Goal: Communication & Community: Ask a question

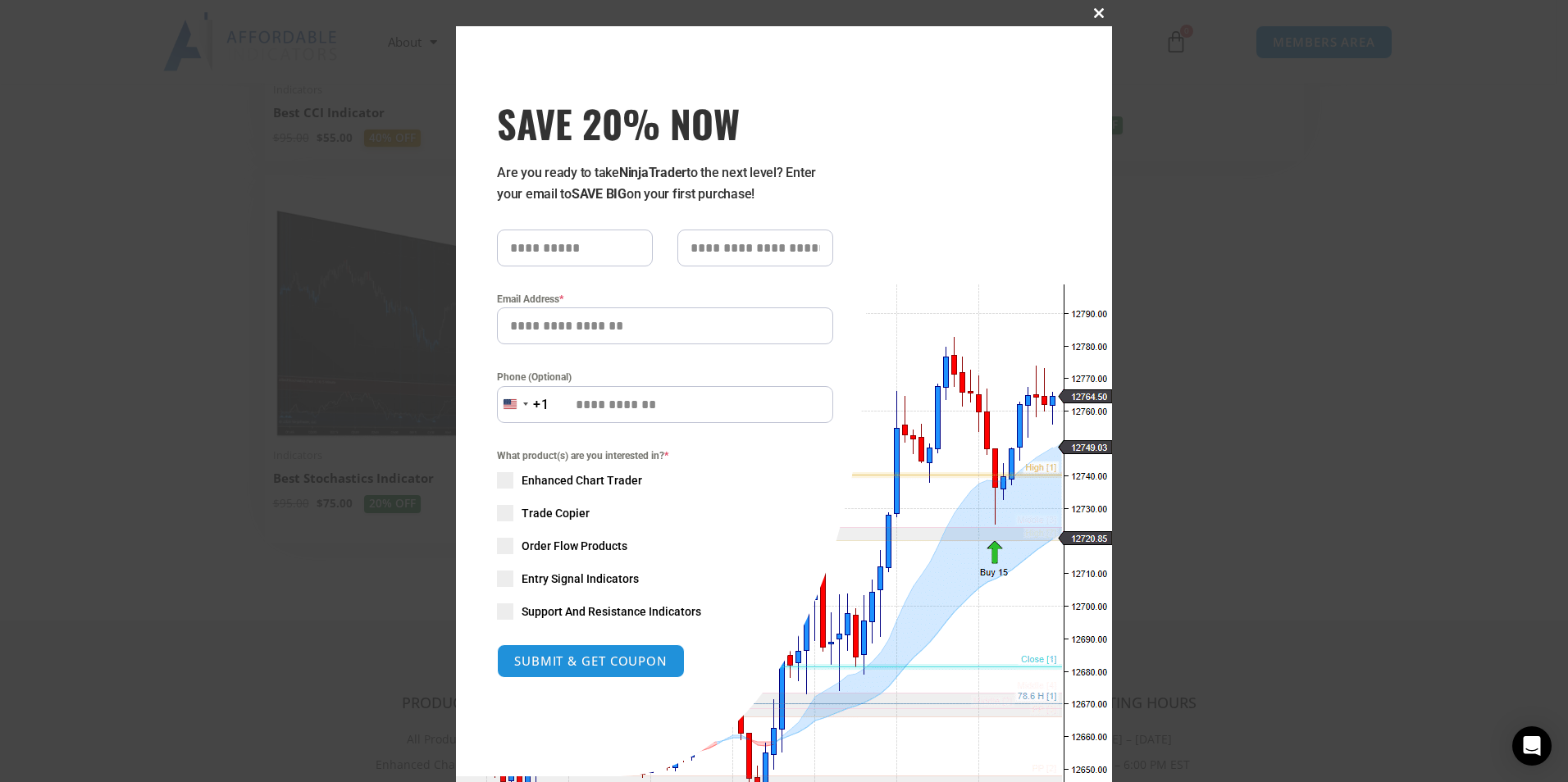
click at [1094, 9] on span "SAVE 20% NOW popup" at bounding box center [1099, 13] width 26 height 10
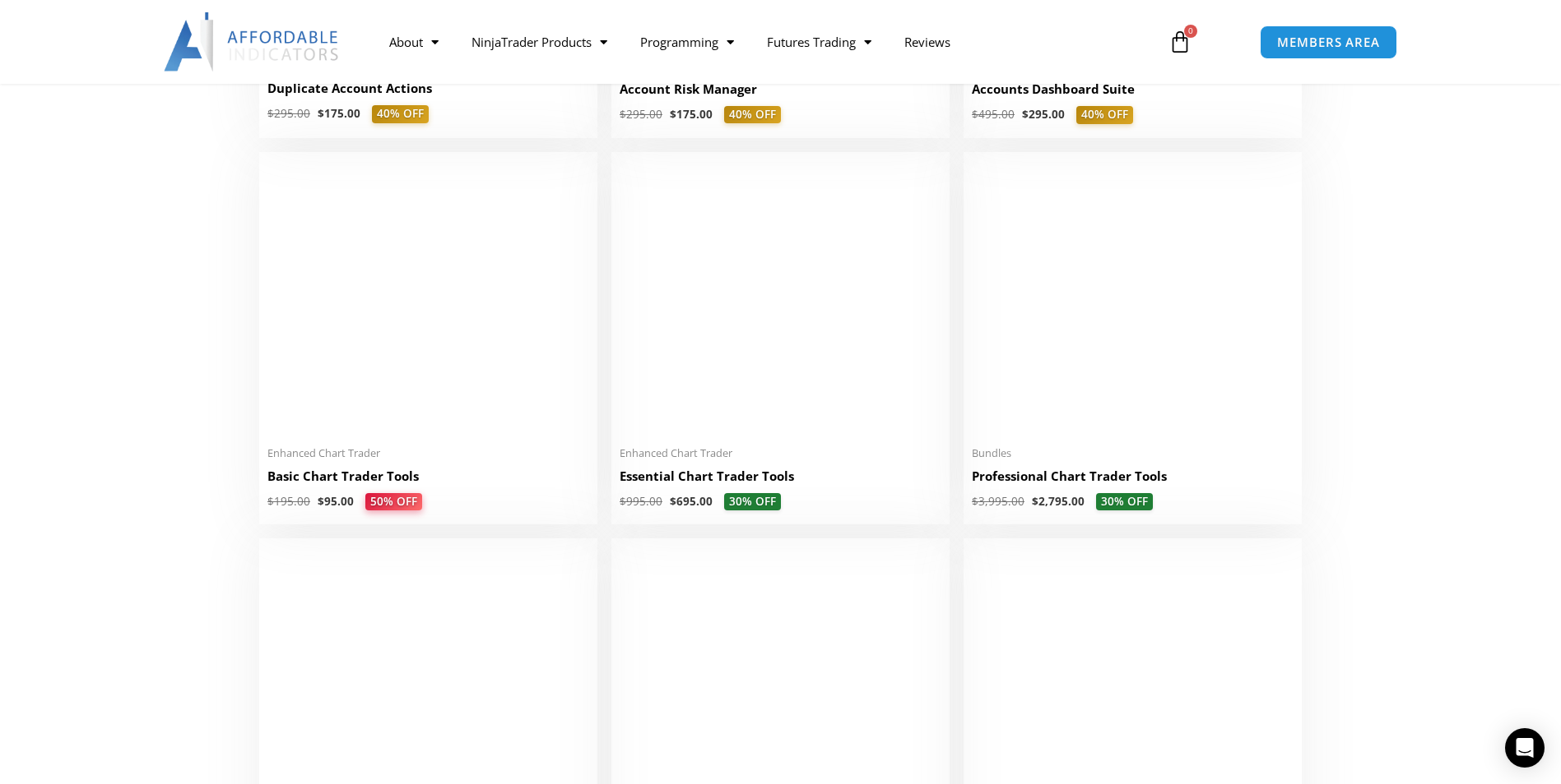
scroll to position [680, 0]
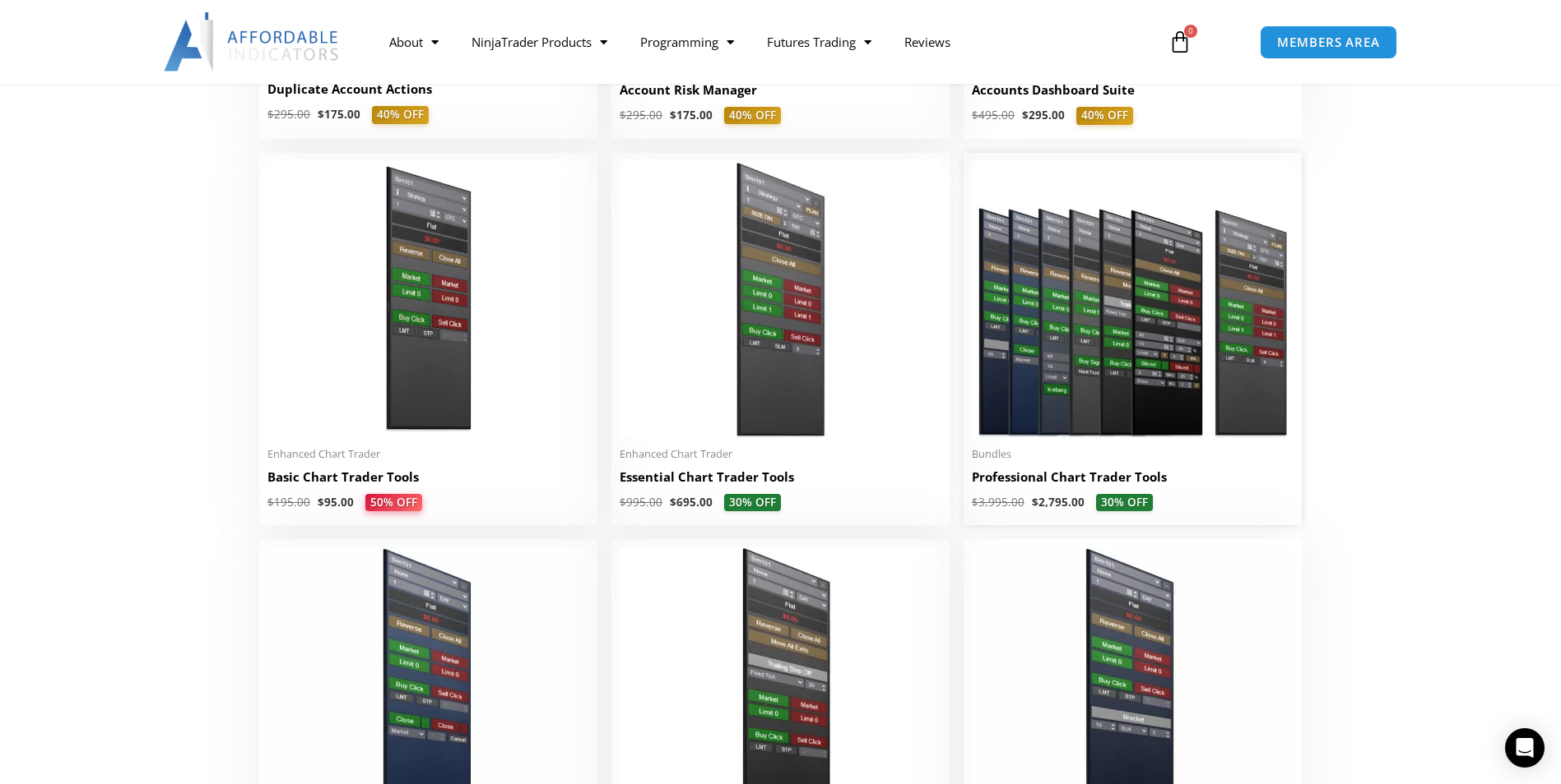
click at [1060, 345] on img at bounding box center [1132, 299] width 321 height 276
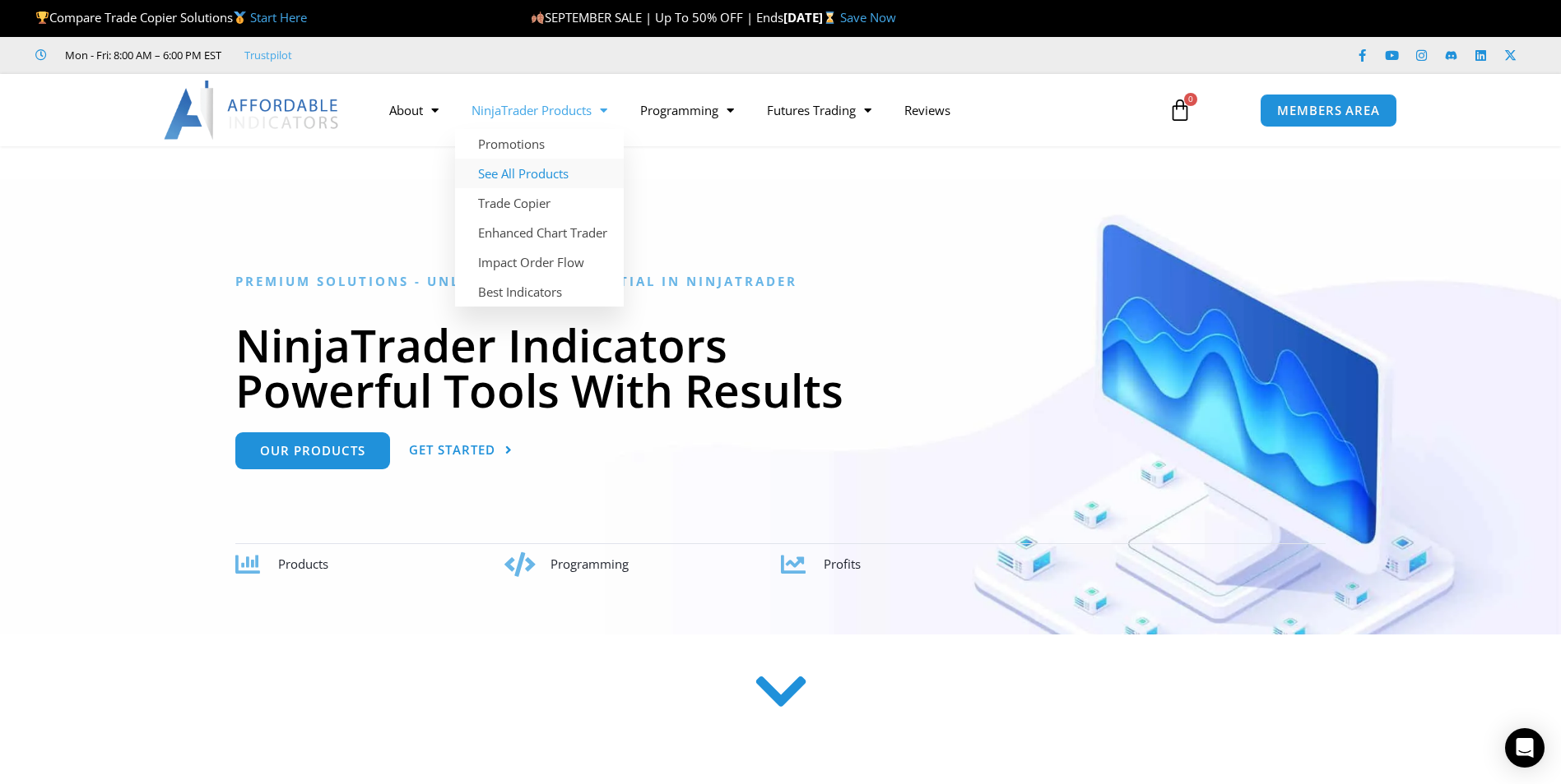
click at [524, 175] on link "See All Products" at bounding box center [539, 174] width 169 height 29
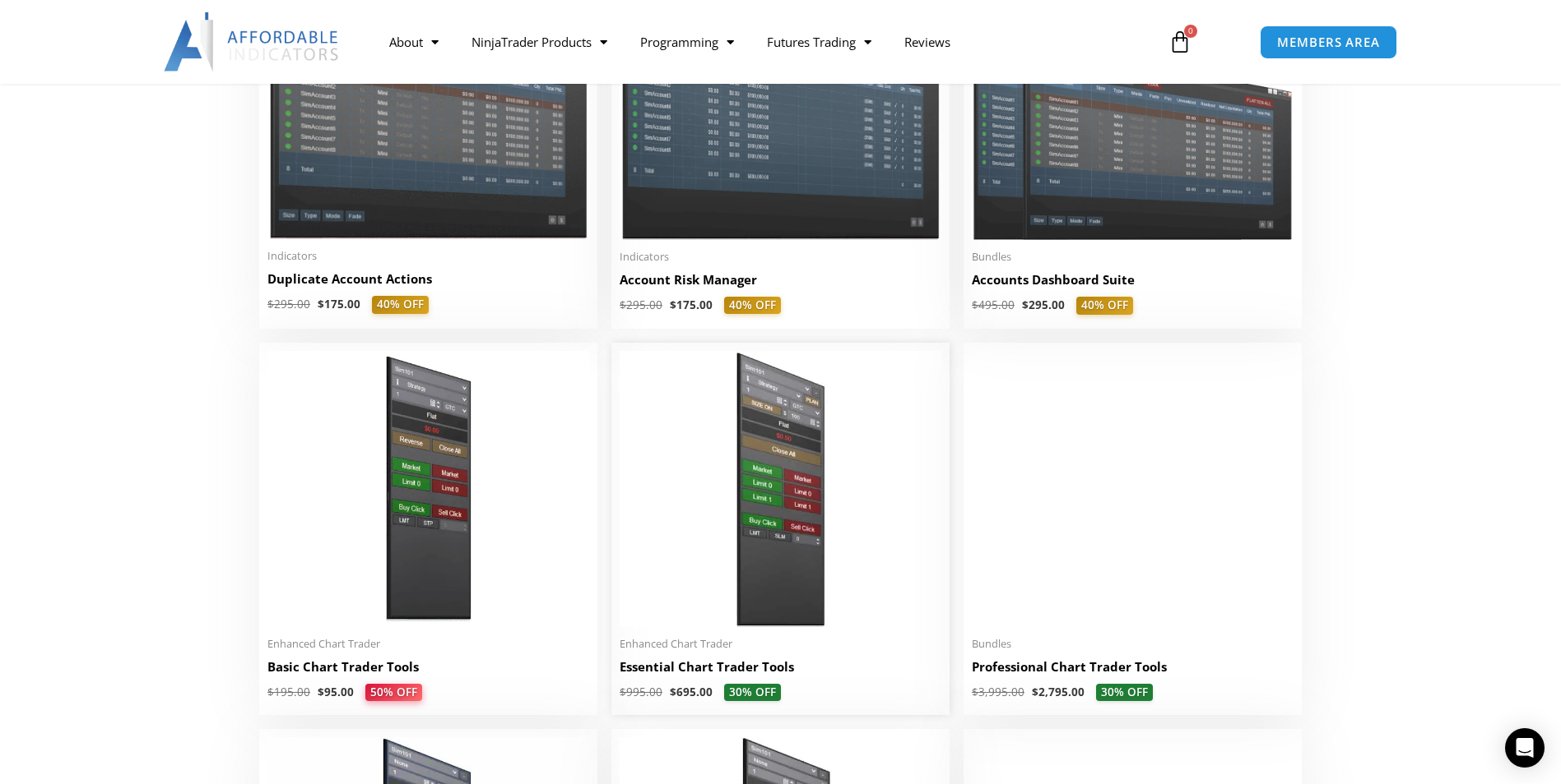
scroll to position [489, 0]
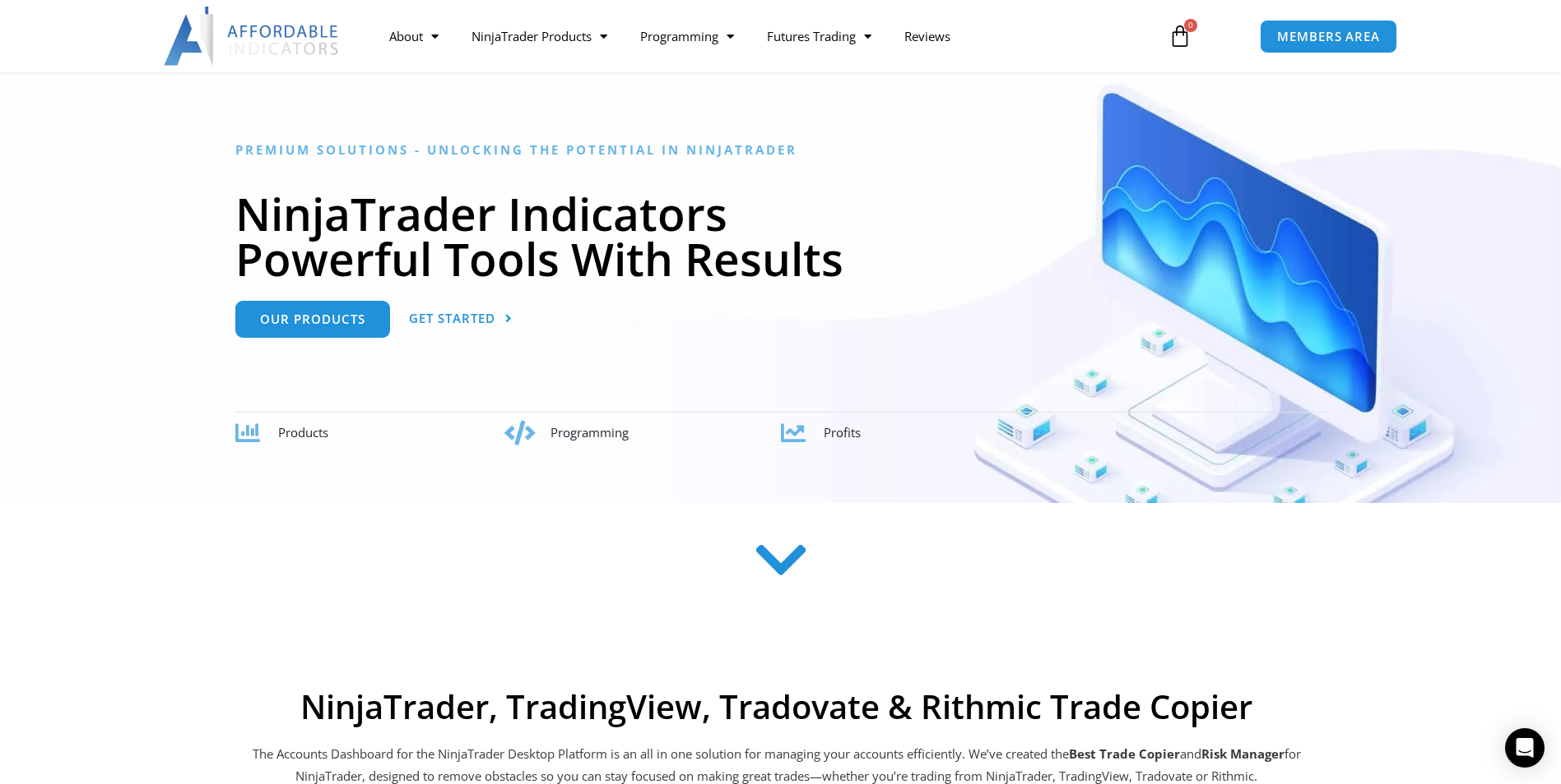
scroll to position [86, 0]
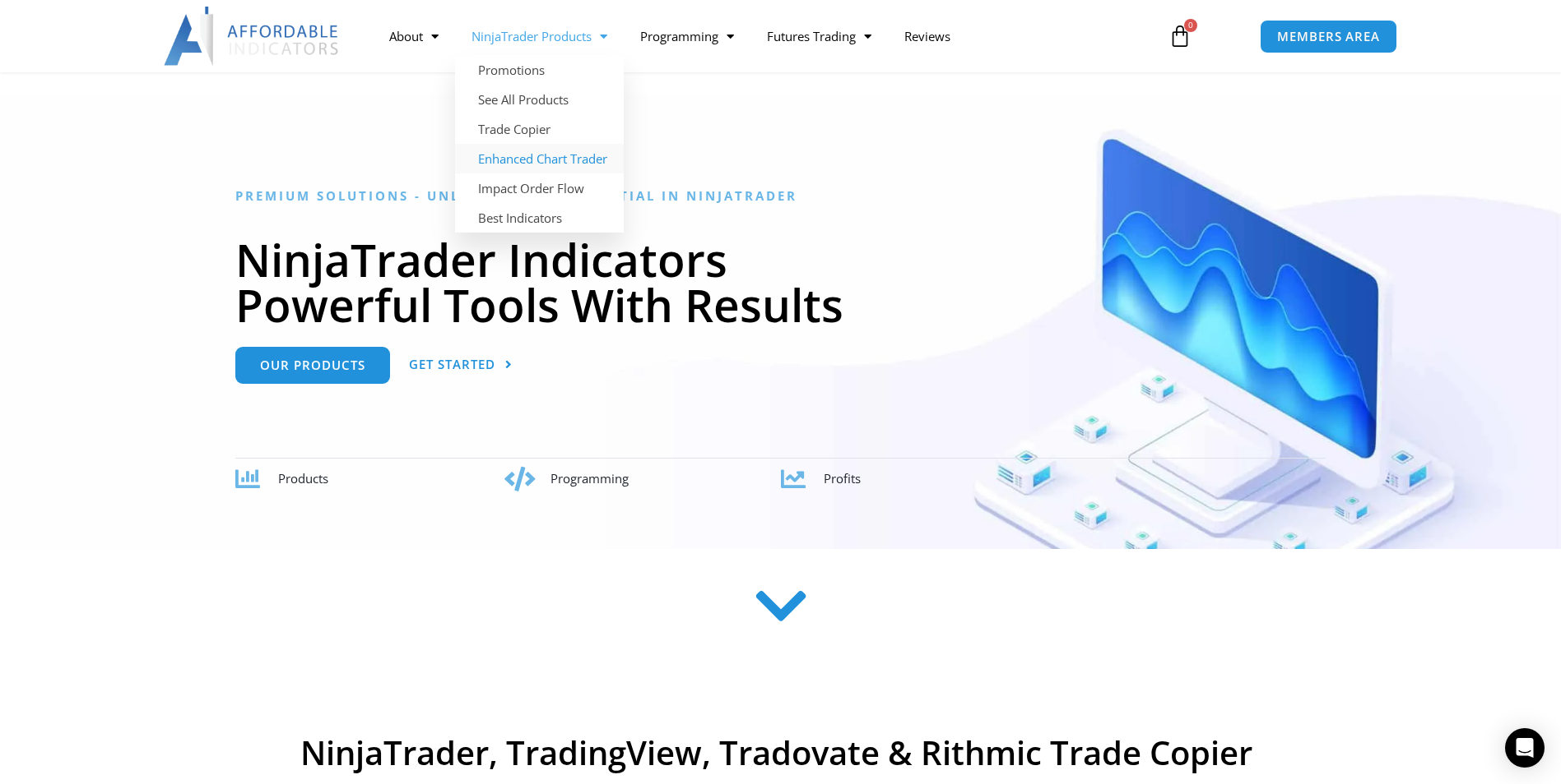
click at [516, 164] on link "Enhanced Chart Trader" at bounding box center [539, 158] width 169 height 29
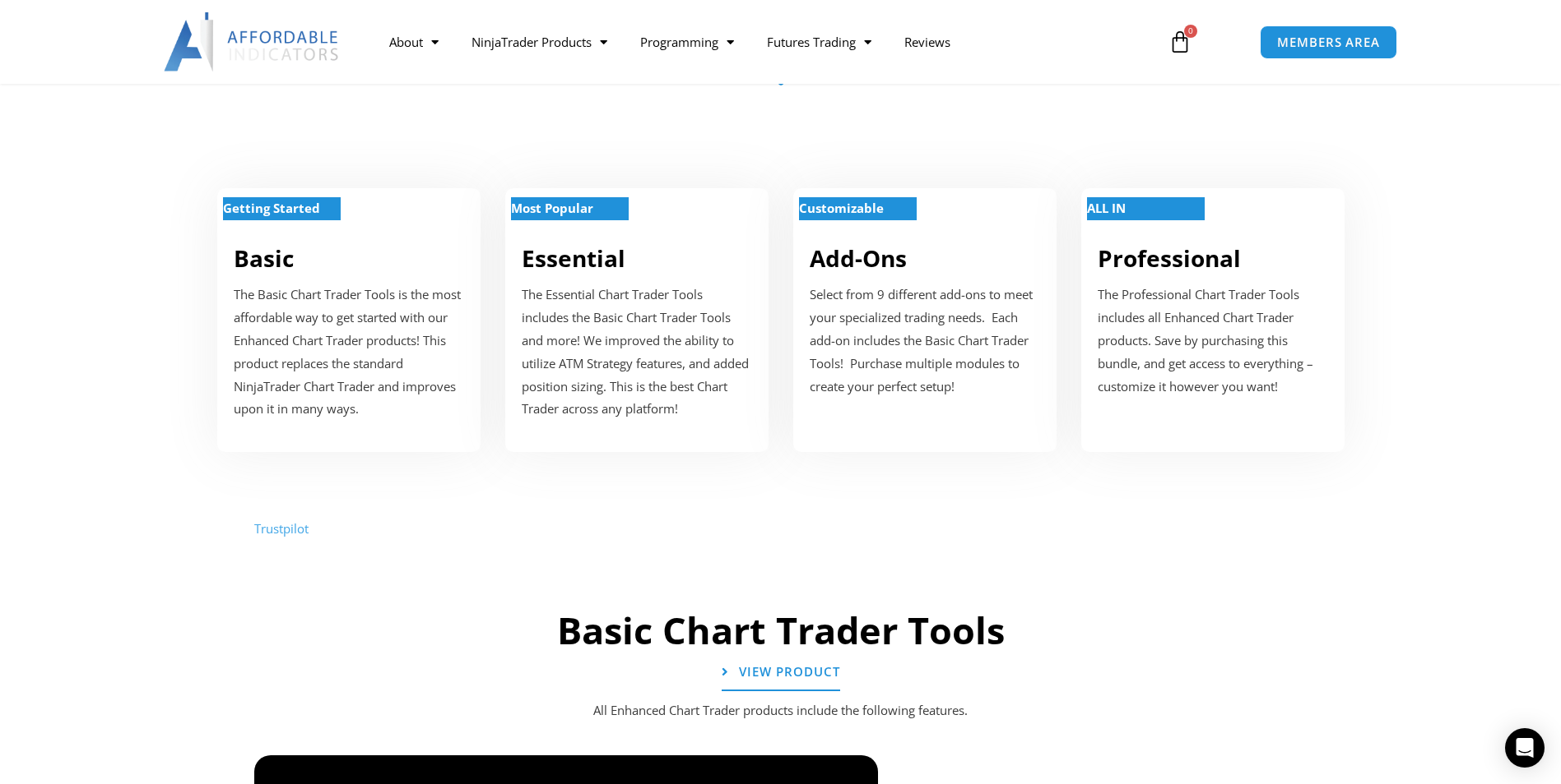
scroll to position [622, 0]
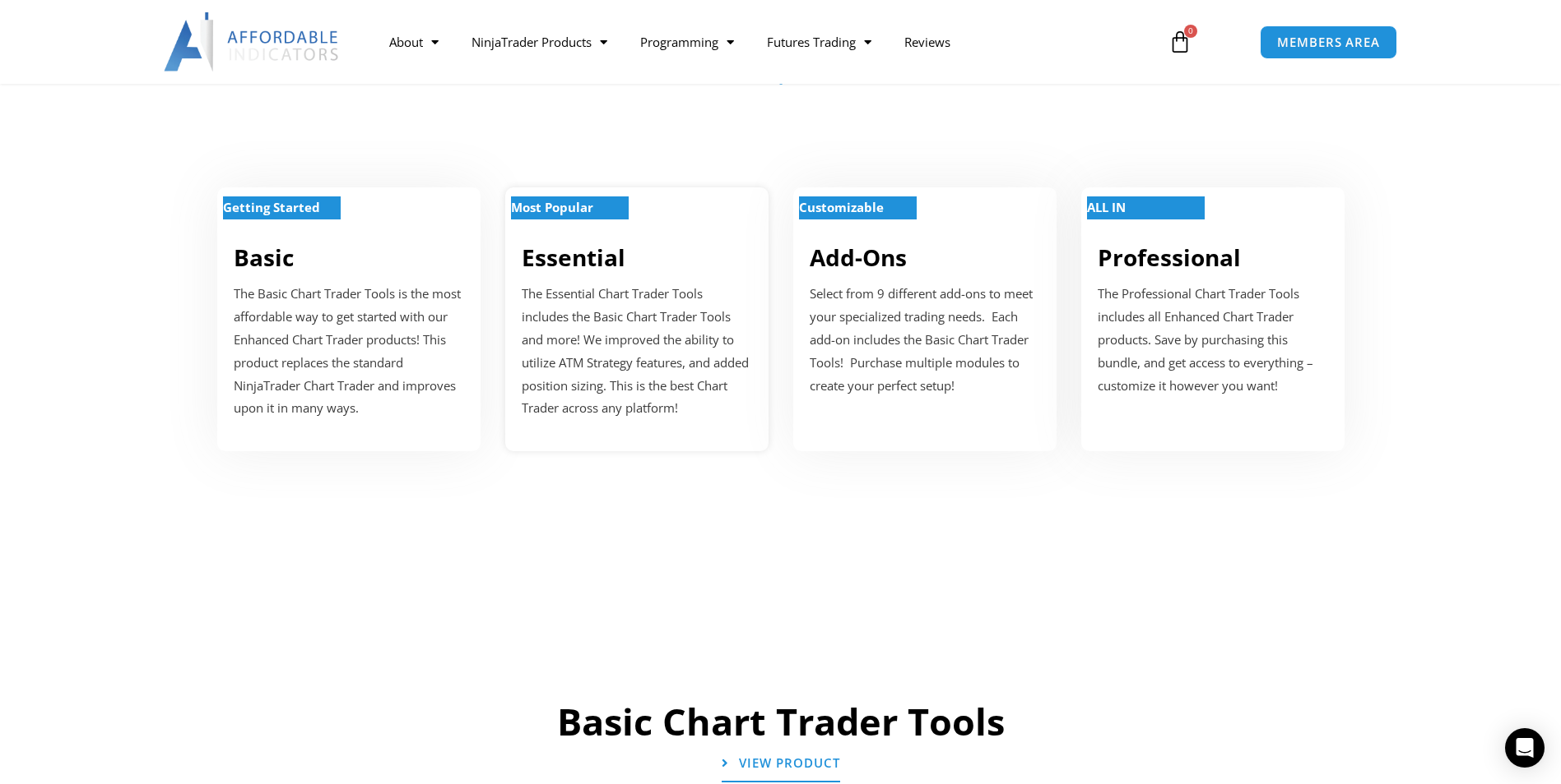
click at [658, 406] on p "The Essential Chart Trader Tools includes the Basic Chart Trader Tools and more…" at bounding box center [637, 351] width 231 height 138
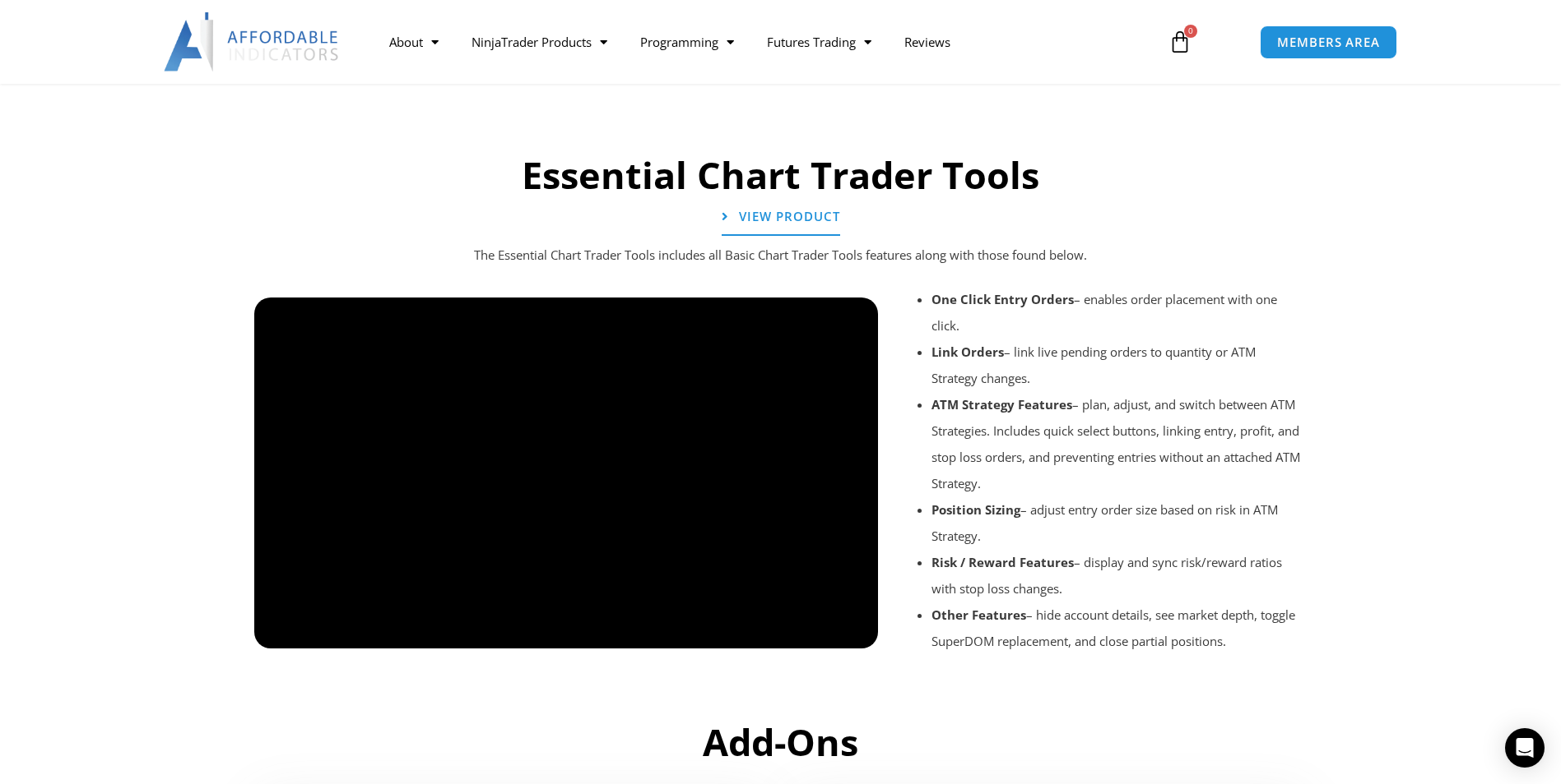
scroll to position [1737, 0]
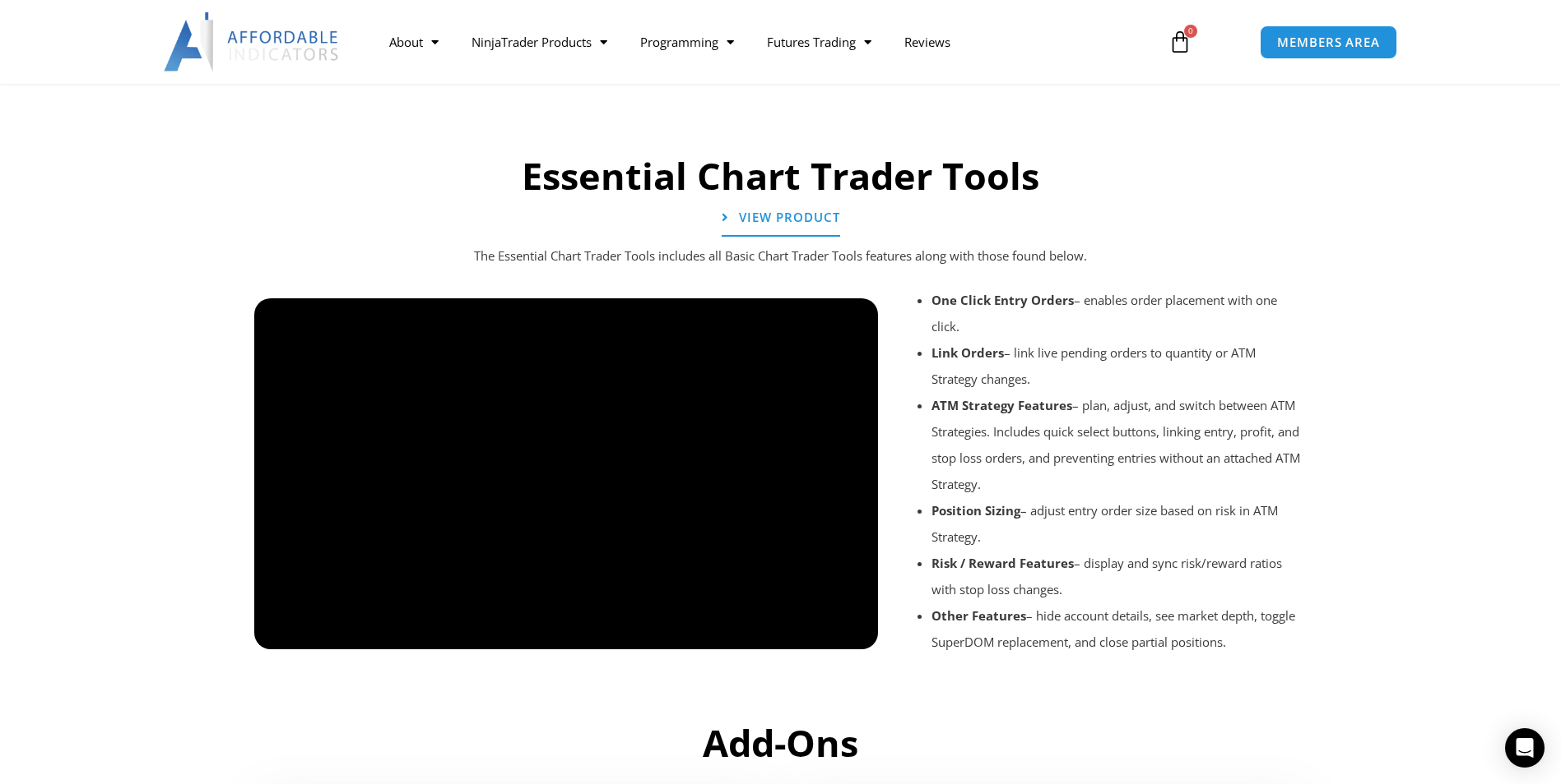
click at [851, 637] on div at bounding box center [566, 664] width 624 height 78
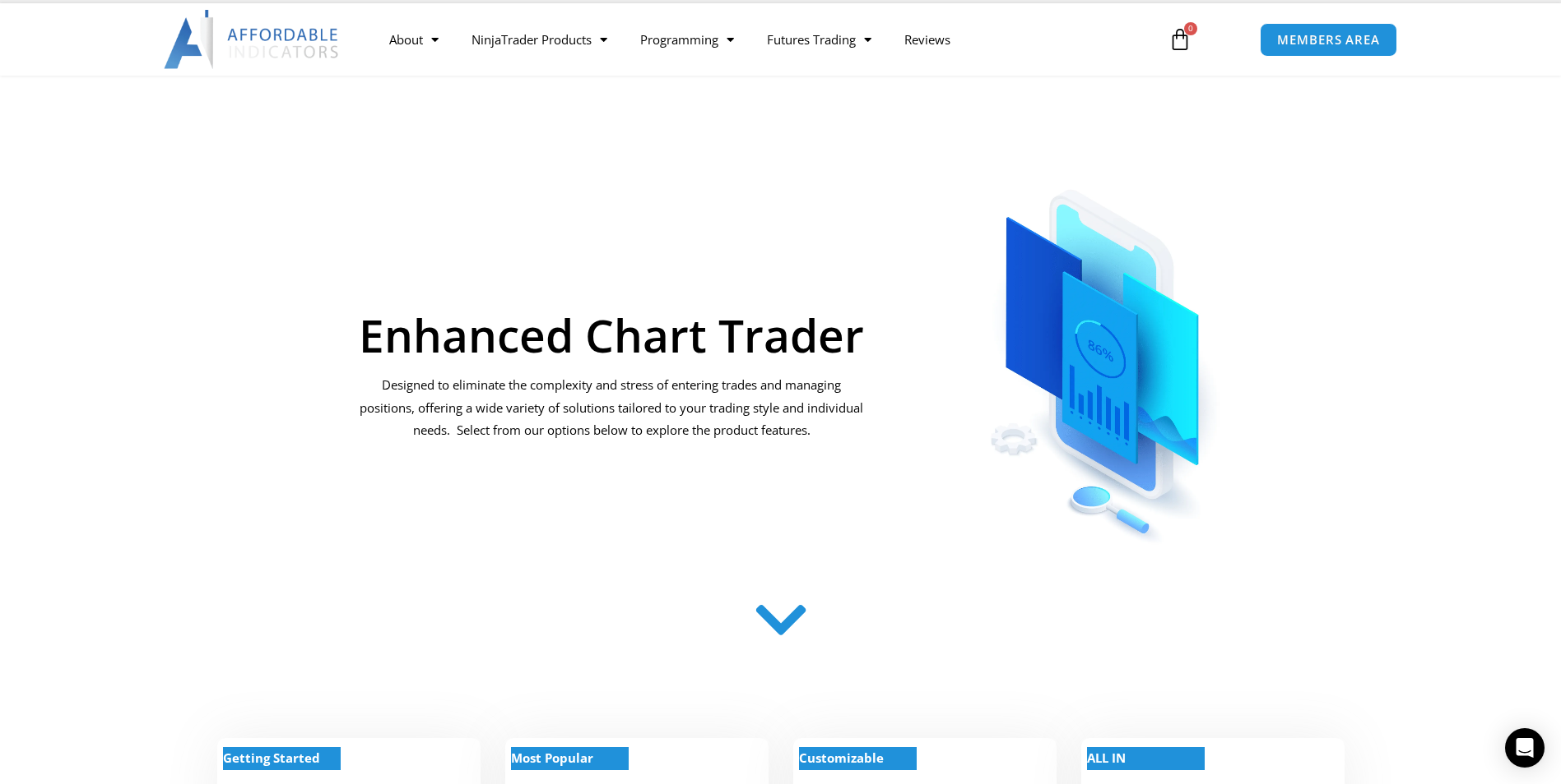
scroll to position [0, 0]
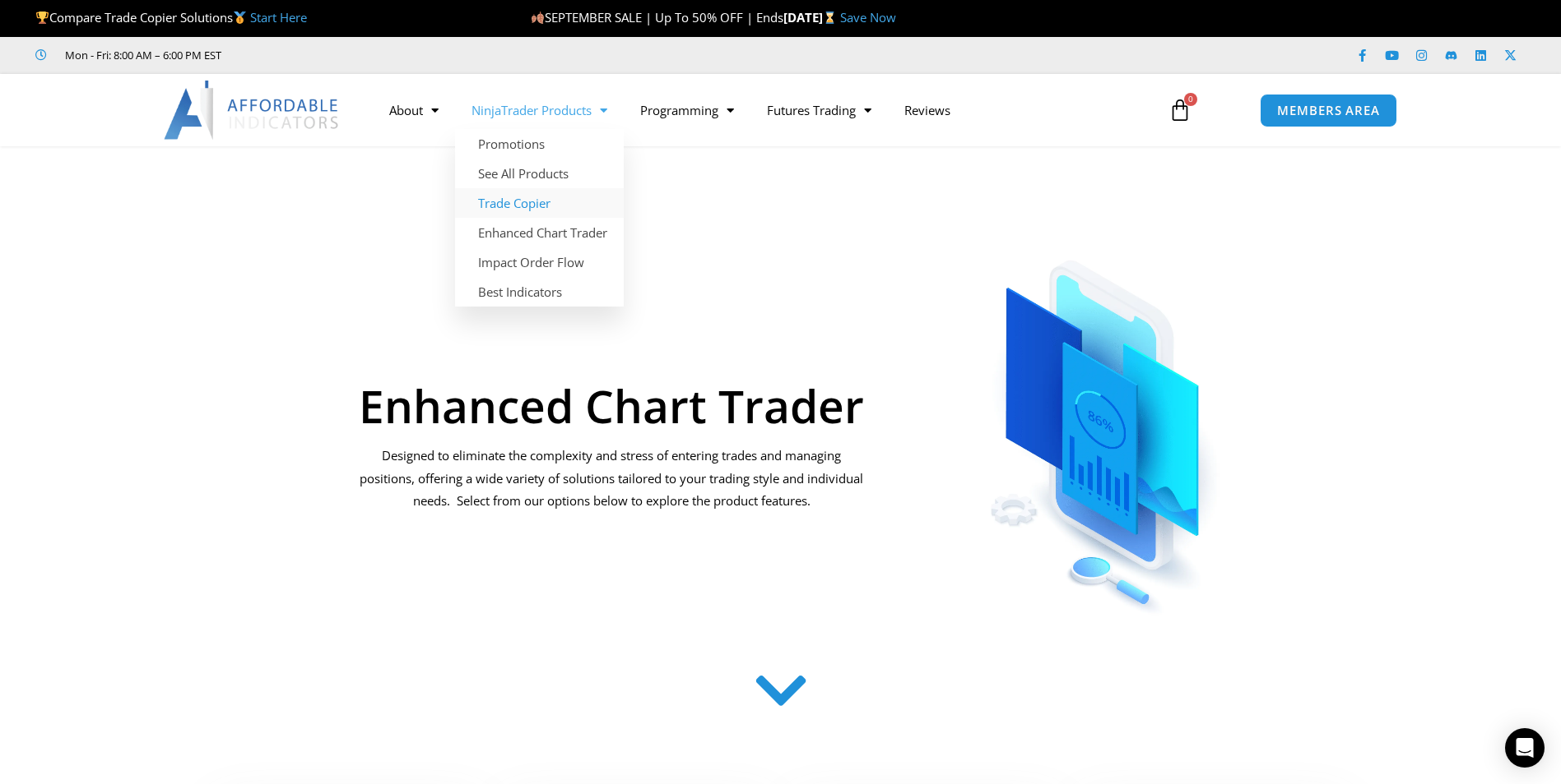
click at [544, 203] on link "Trade Copier" at bounding box center [539, 203] width 169 height 29
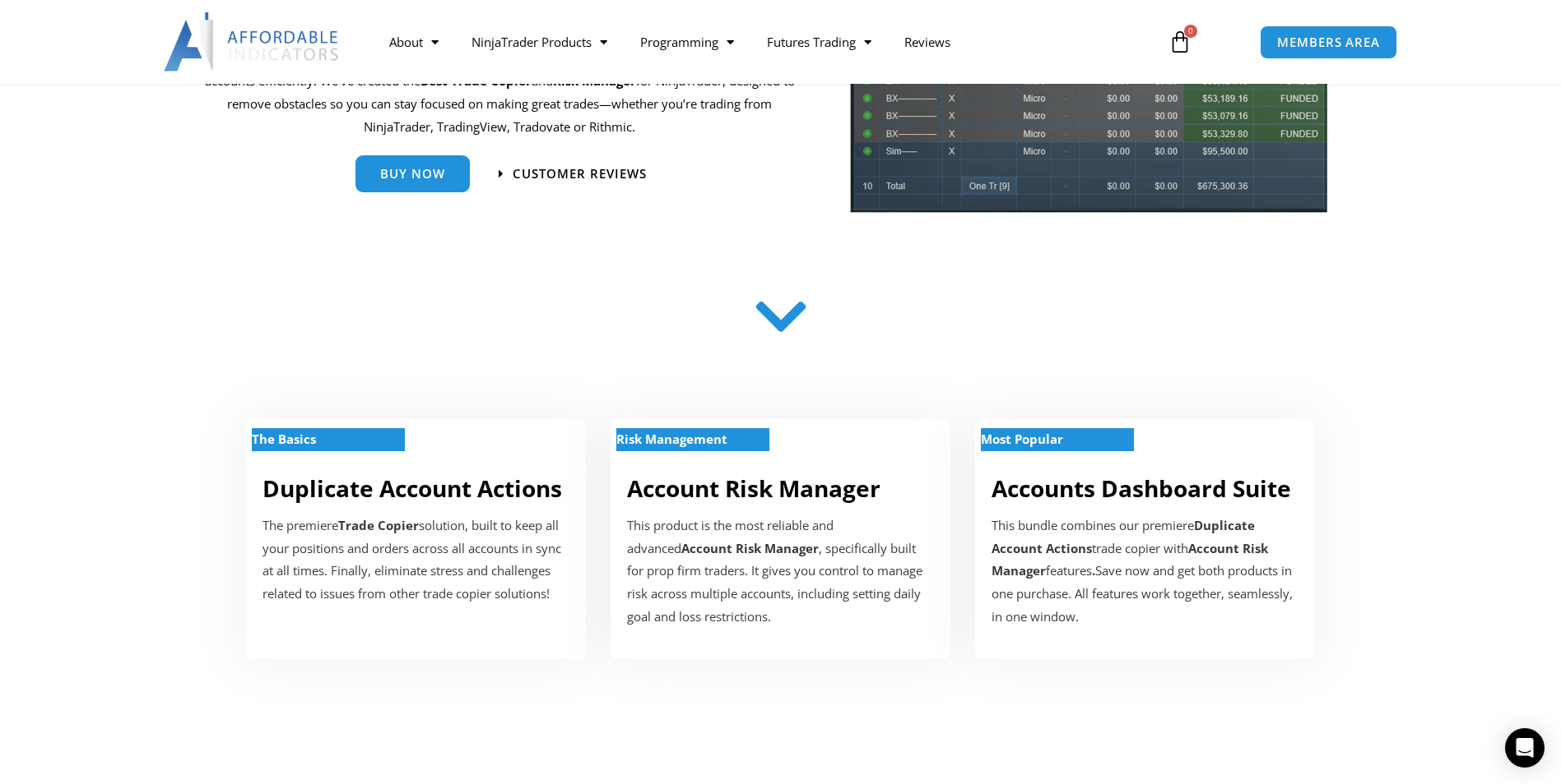
scroll to position [300, 0]
click at [1039, 589] on div "This bundle combines our premiere Duplicate Account Actions trade copier with A…" at bounding box center [1145, 572] width 307 height 114
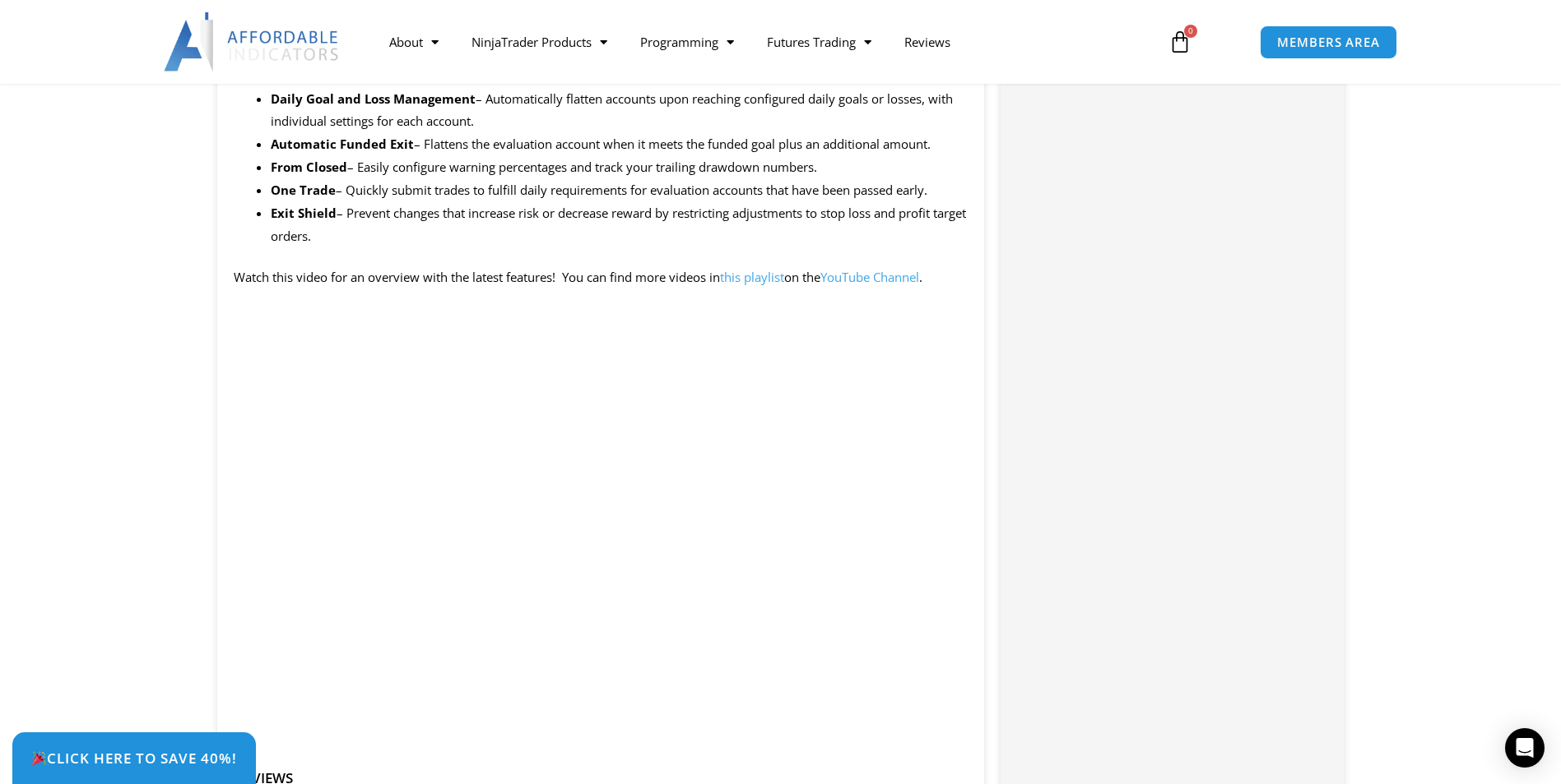
scroll to position [1546, 0]
click at [1532, 750] on icon "Open Intercom Messenger" at bounding box center [1525, 748] width 21 height 21
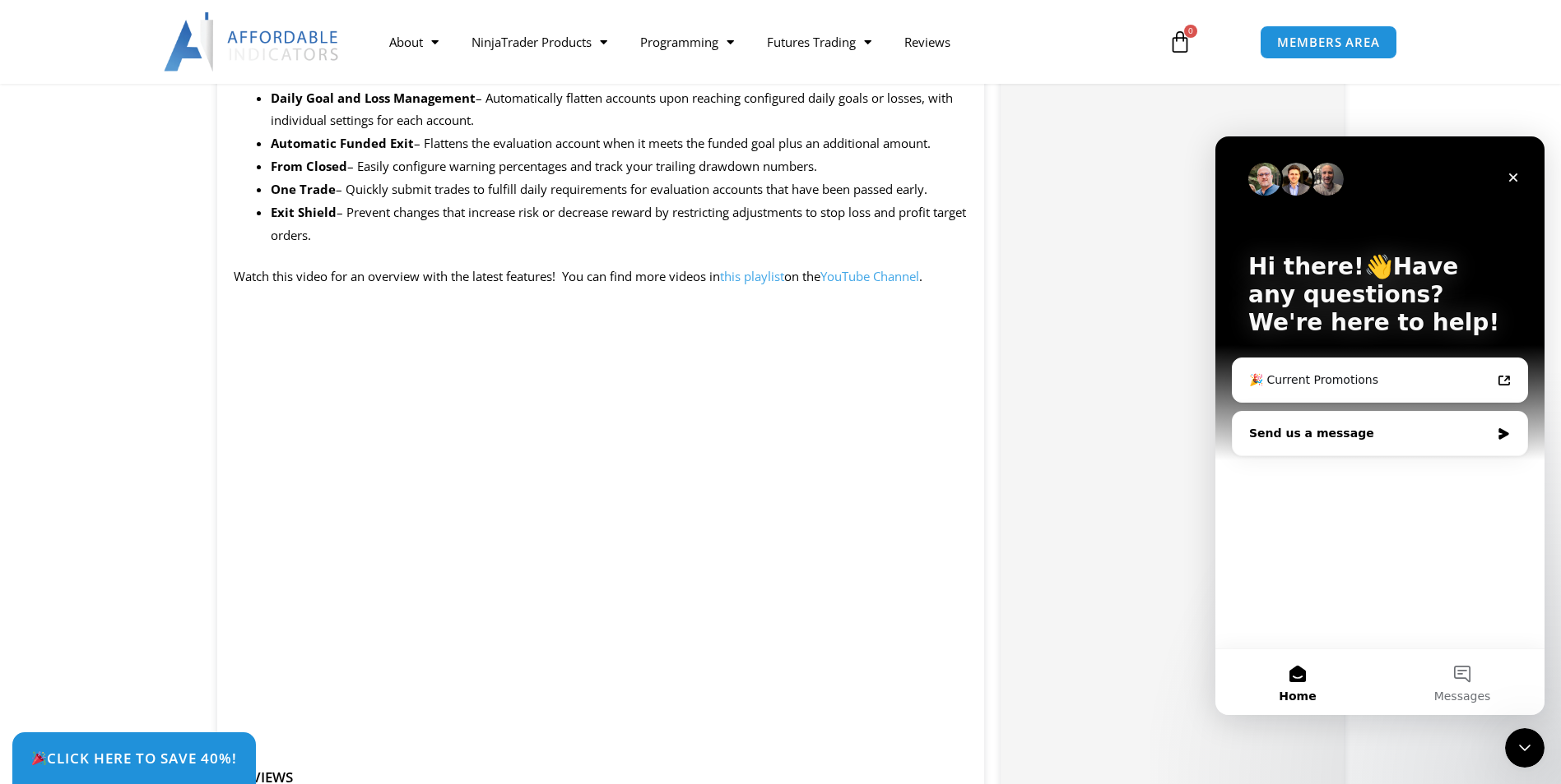
scroll to position [0, 0]
click at [1341, 441] on div "Send us a message" at bounding box center [1369, 433] width 241 height 18
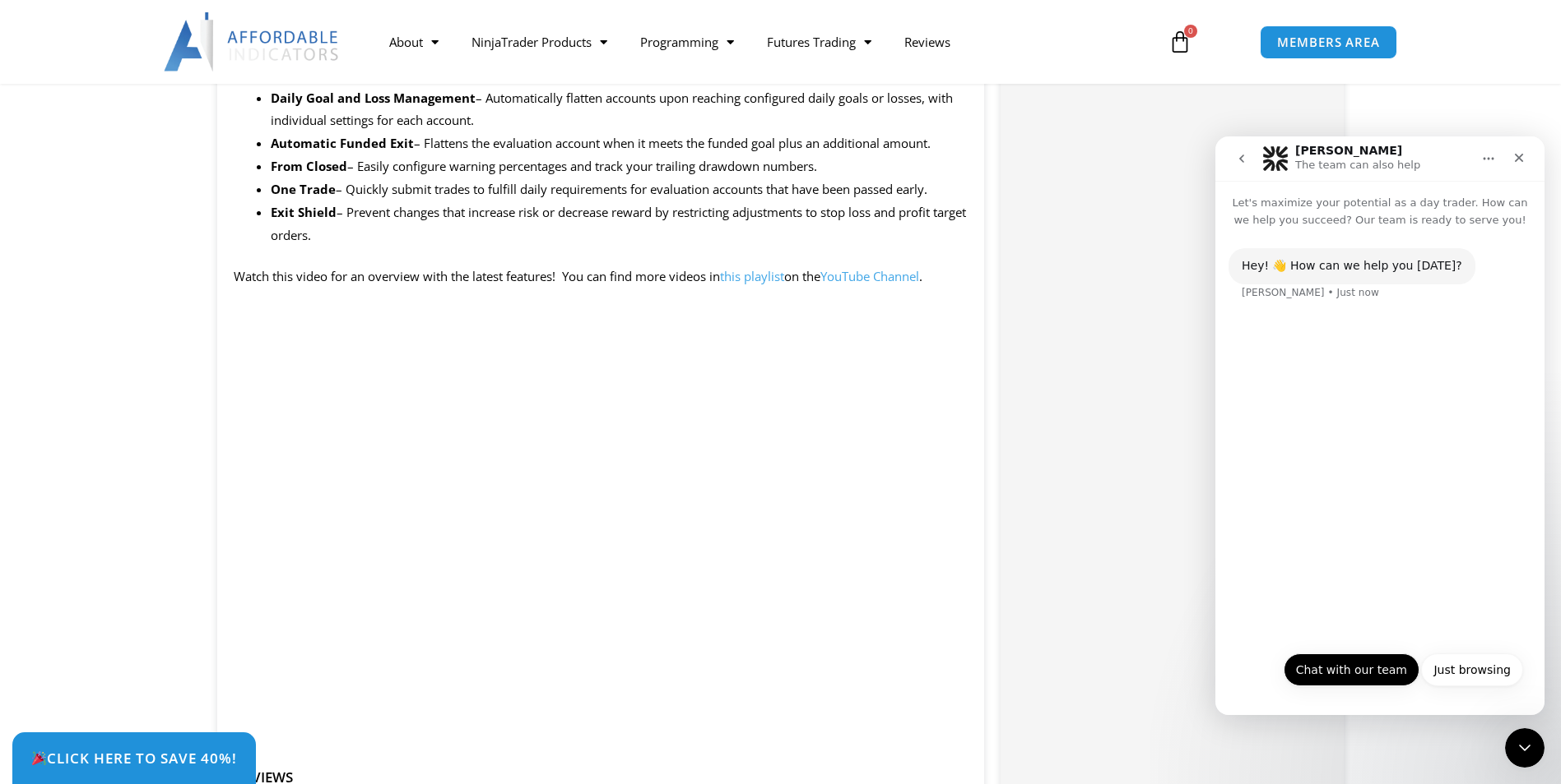
click at [1351, 665] on button "Chat with our team" at bounding box center [1351, 671] width 136 height 33
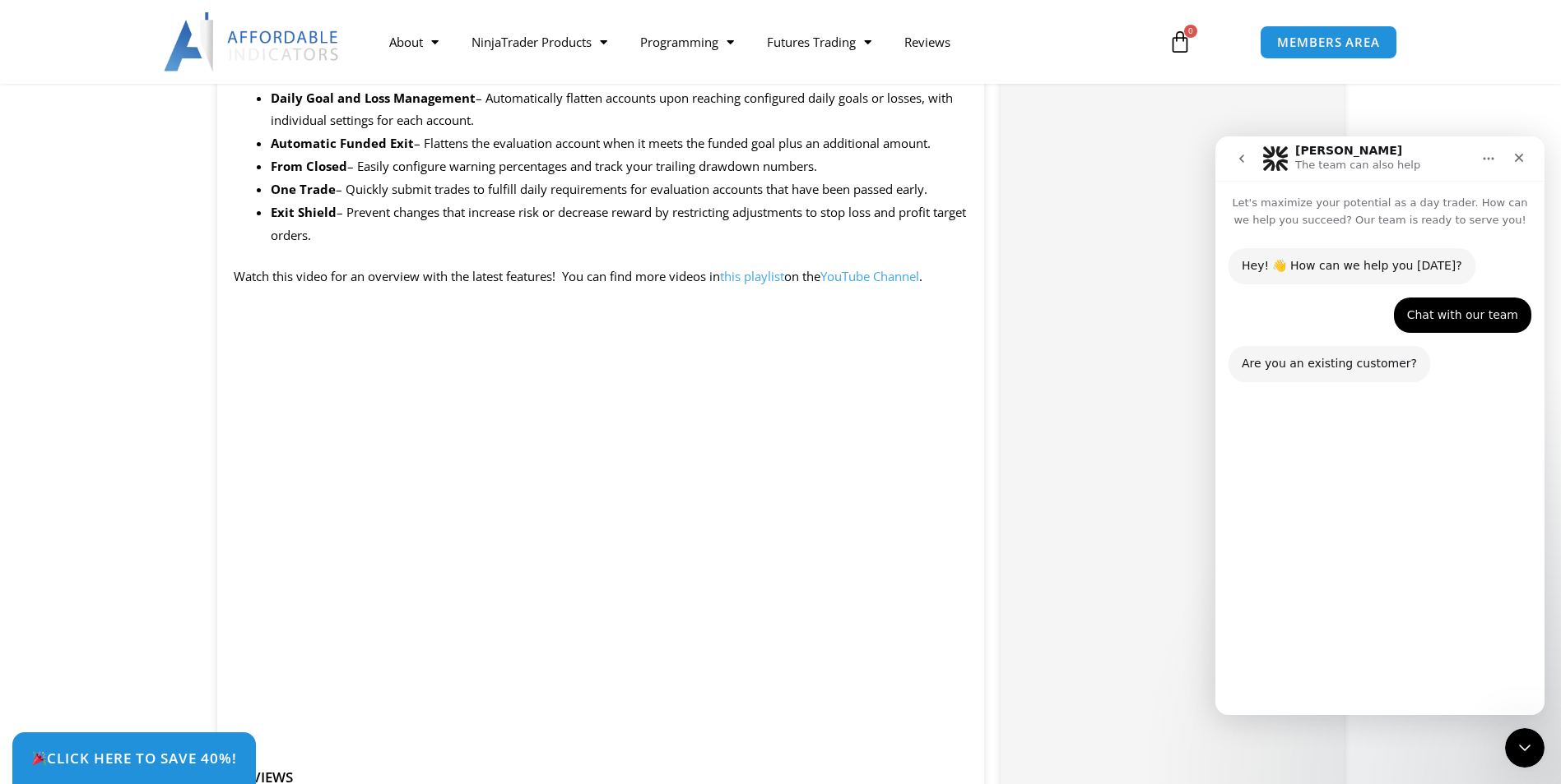
click at [1512, 675] on button "No" at bounding box center [1502, 671] width 40 height 33
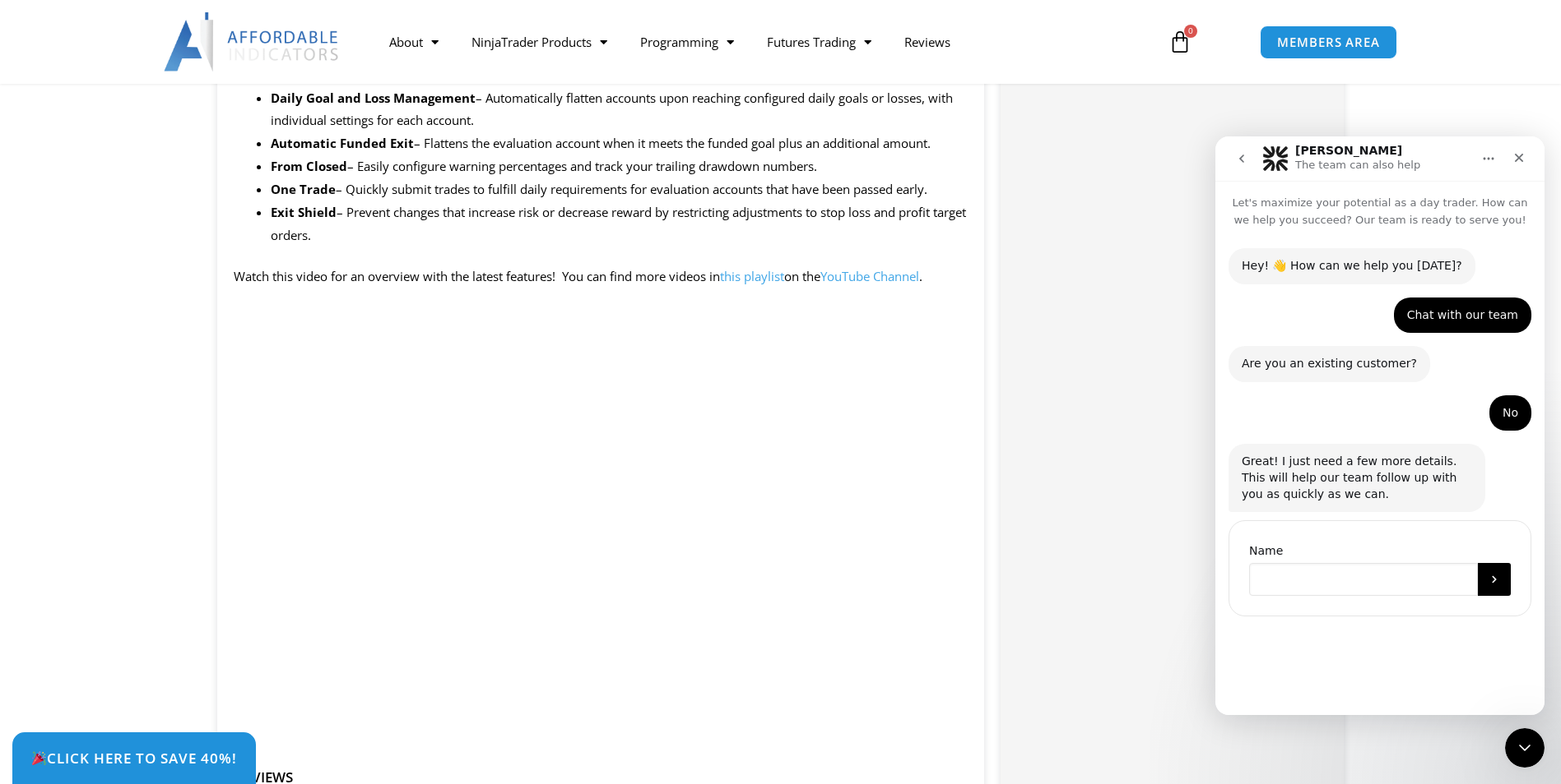
click at [1347, 571] on input "Name" at bounding box center [1363, 580] width 229 height 33
type input "******"
click at [1493, 586] on icon "Submit" at bounding box center [1494, 579] width 13 height 13
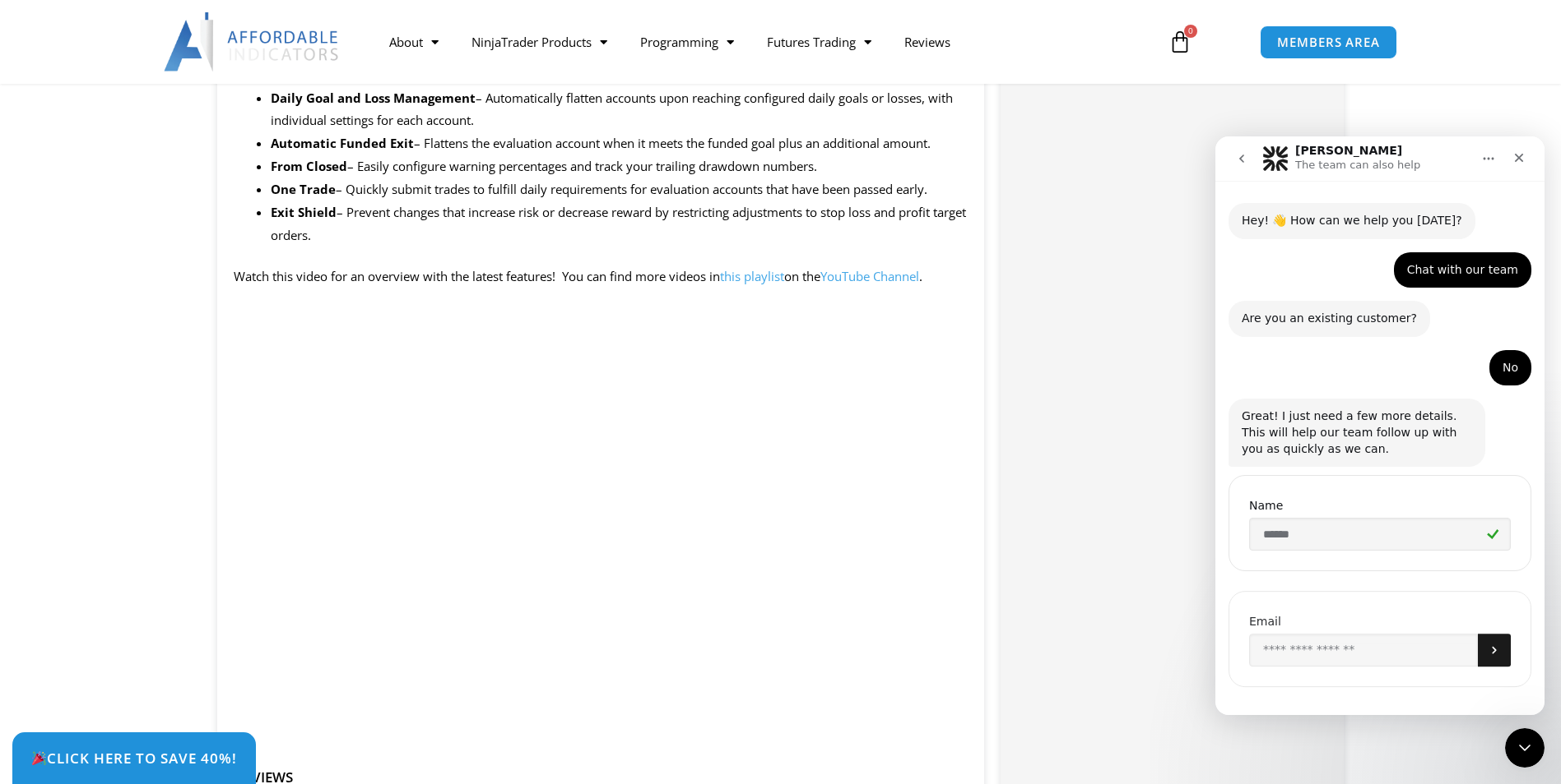
scroll to position [60, 0]
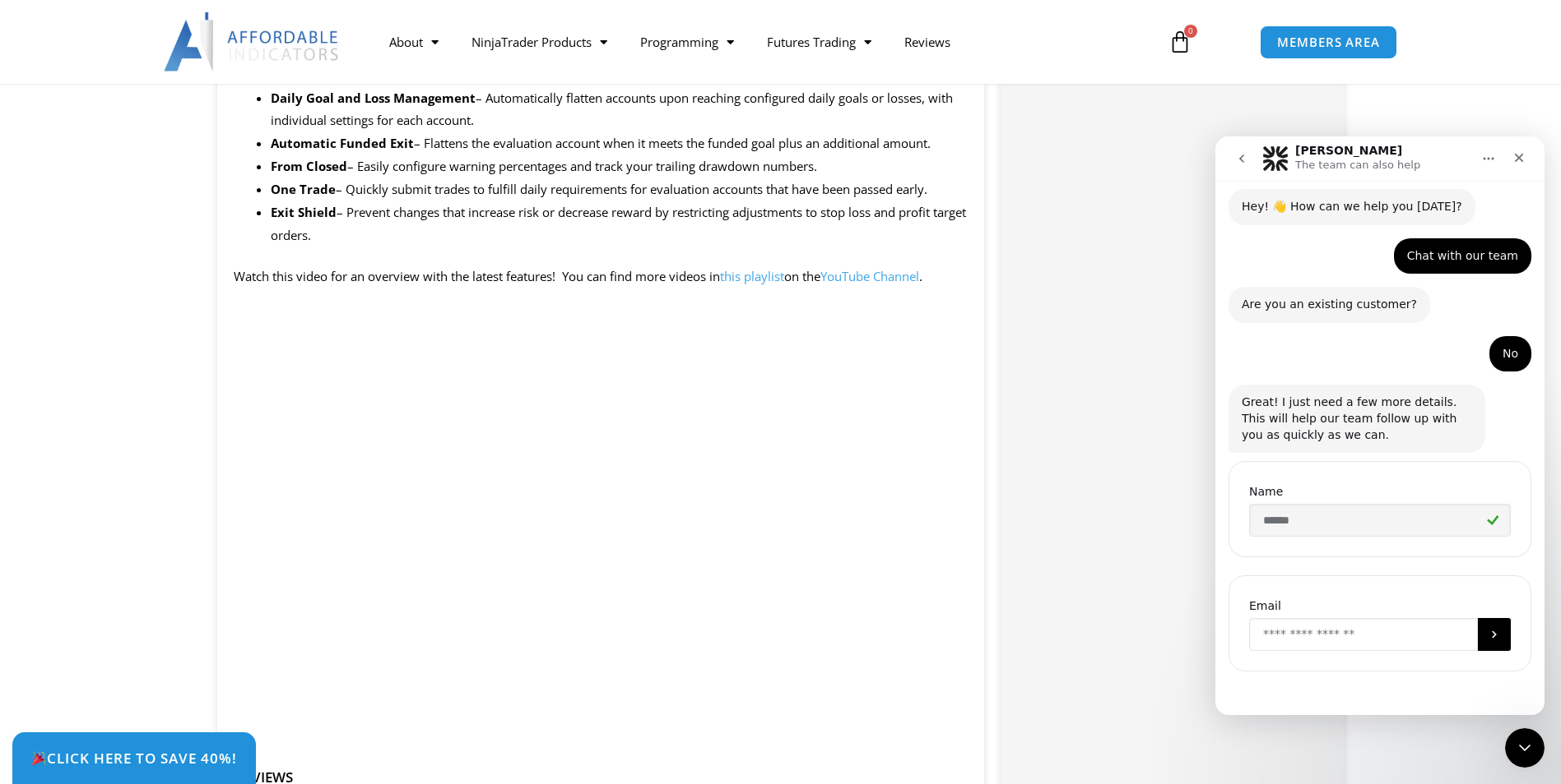
click at [1331, 635] on input "Enter your email" at bounding box center [1363, 635] width 229 height 33
type input "**********"
click at [1485, 643] on button "Submit" at bounding box center [1495, 635] width 33 height 33
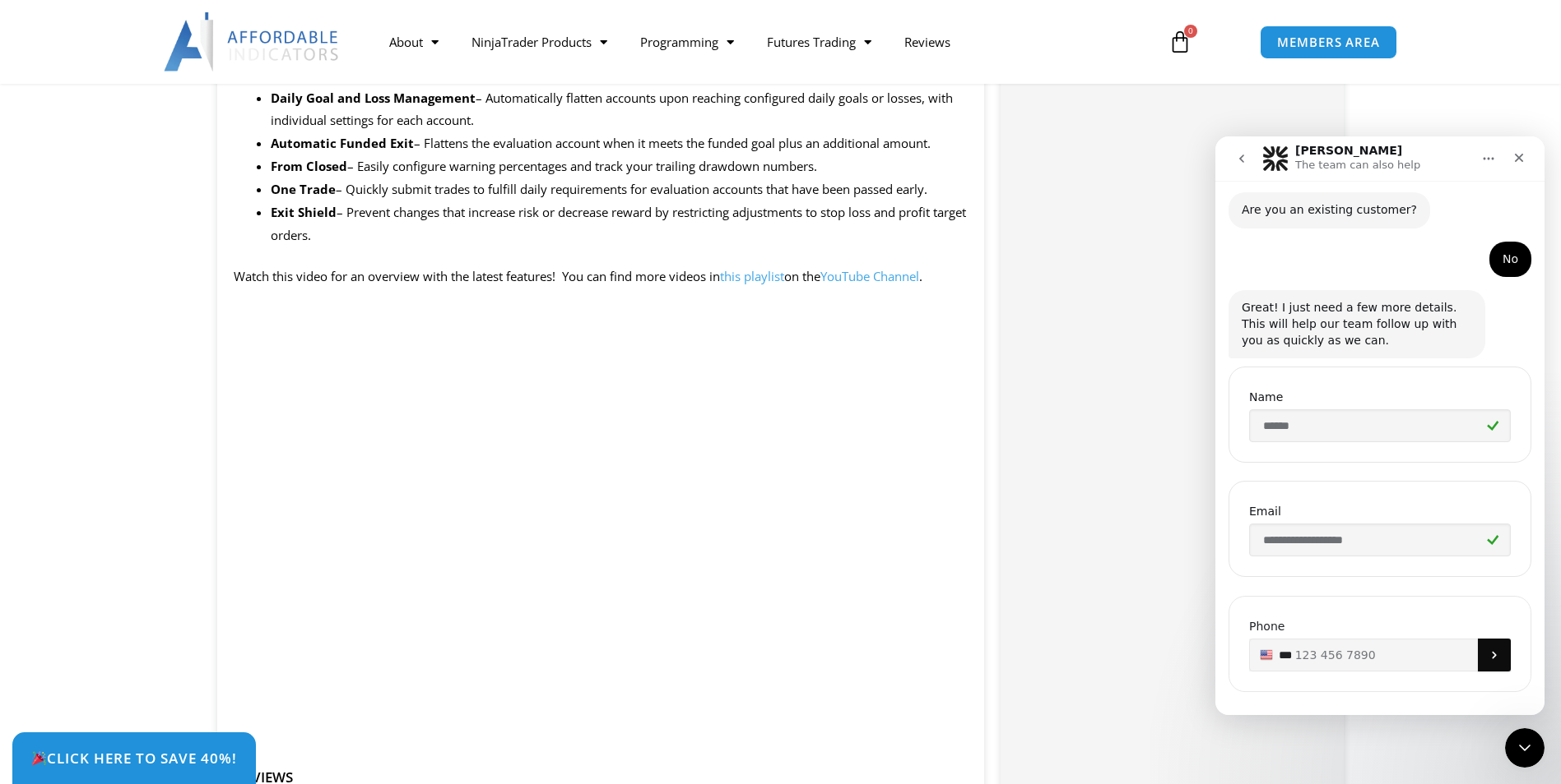
scroll to position [174, 0]
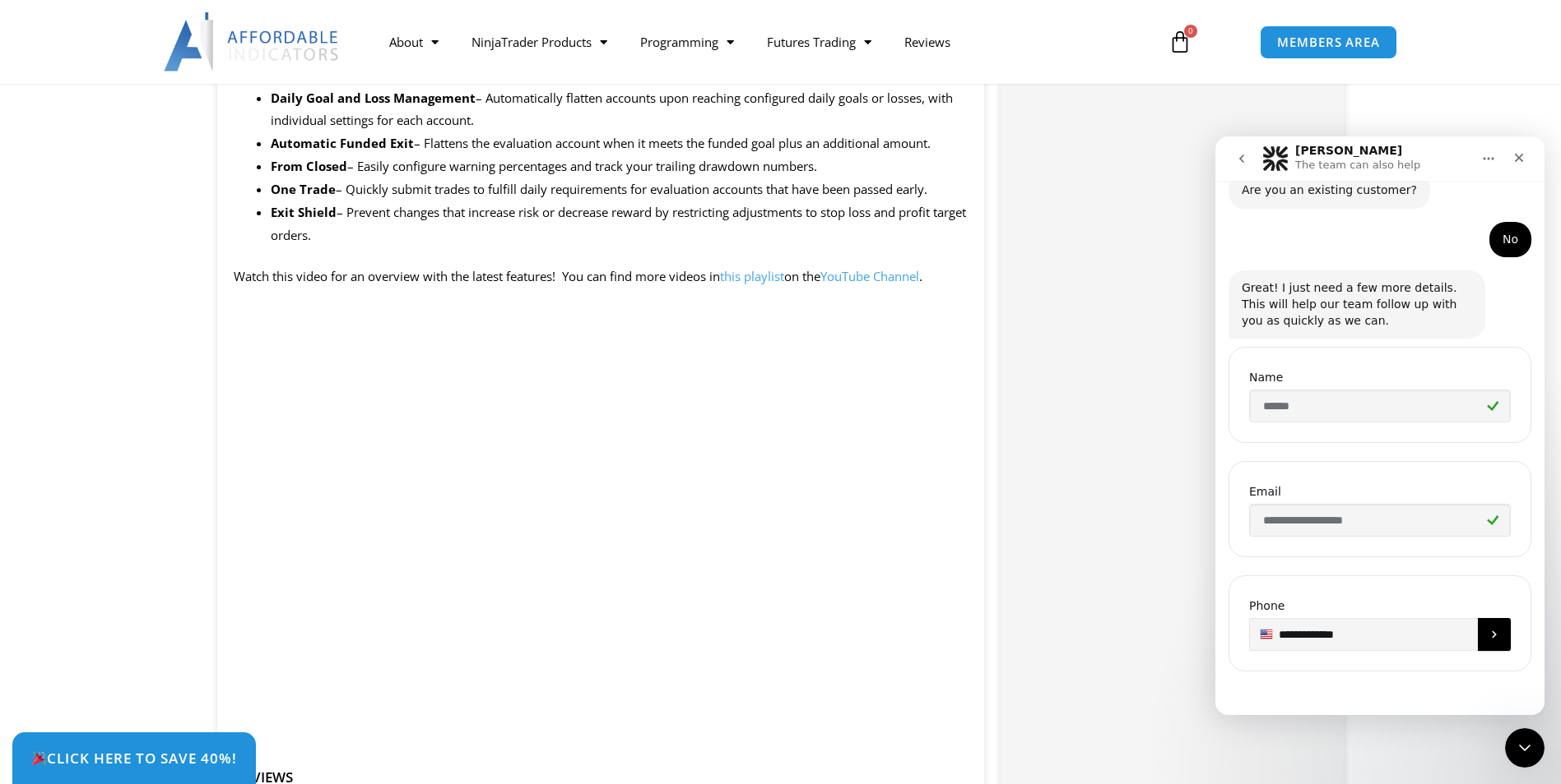
type input "**********"
click at [1488, 638] on icon "Submit" at bounding box center [1494, 634] width 13 height 13
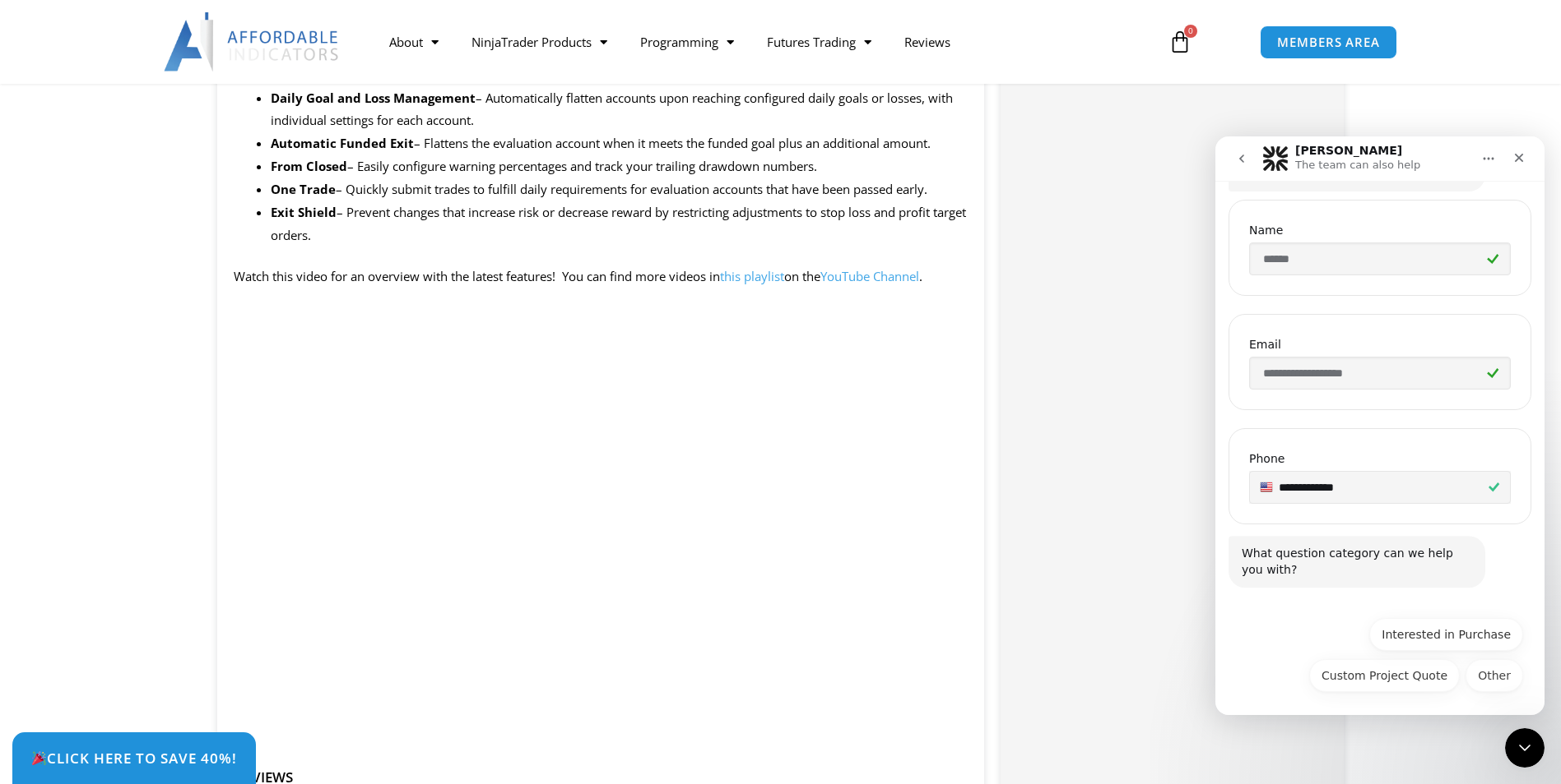
scroll to position [325, 0]
click at [1438, 632] on button "Interested in Purchase" at bounding box center [1445, 631] width 153 height 33
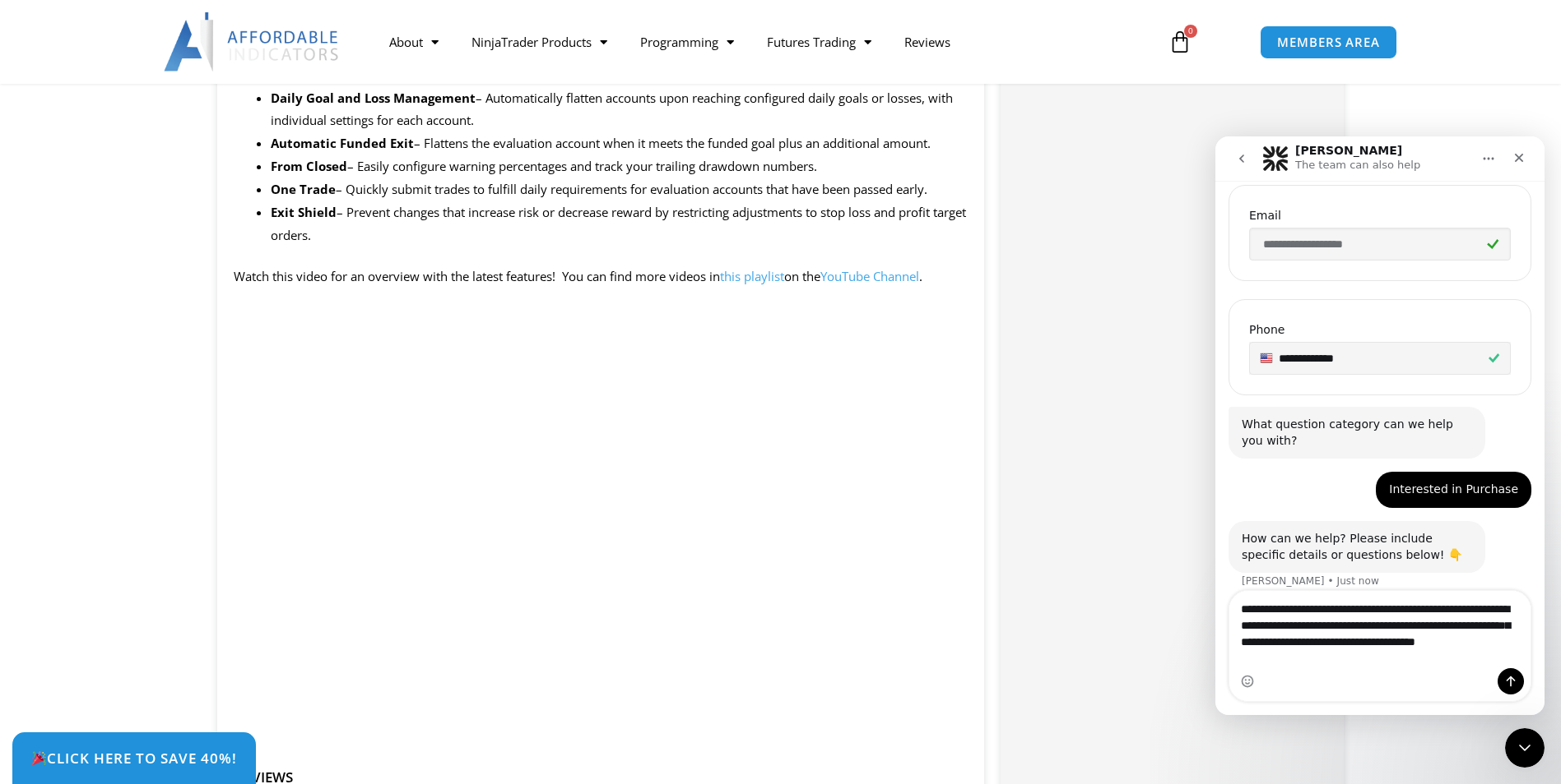
scroll to position [467, 0]
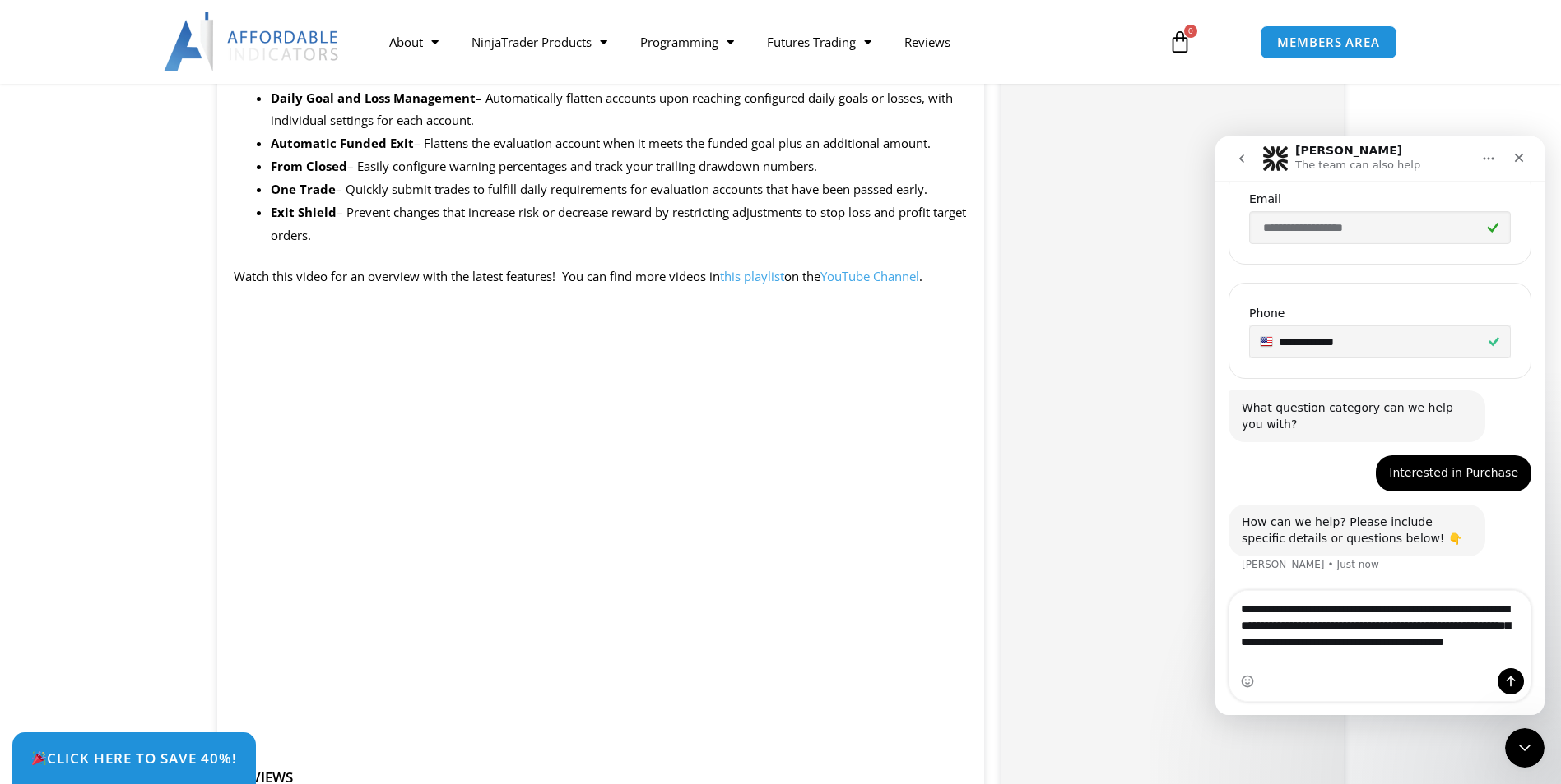
type textarea "**********"
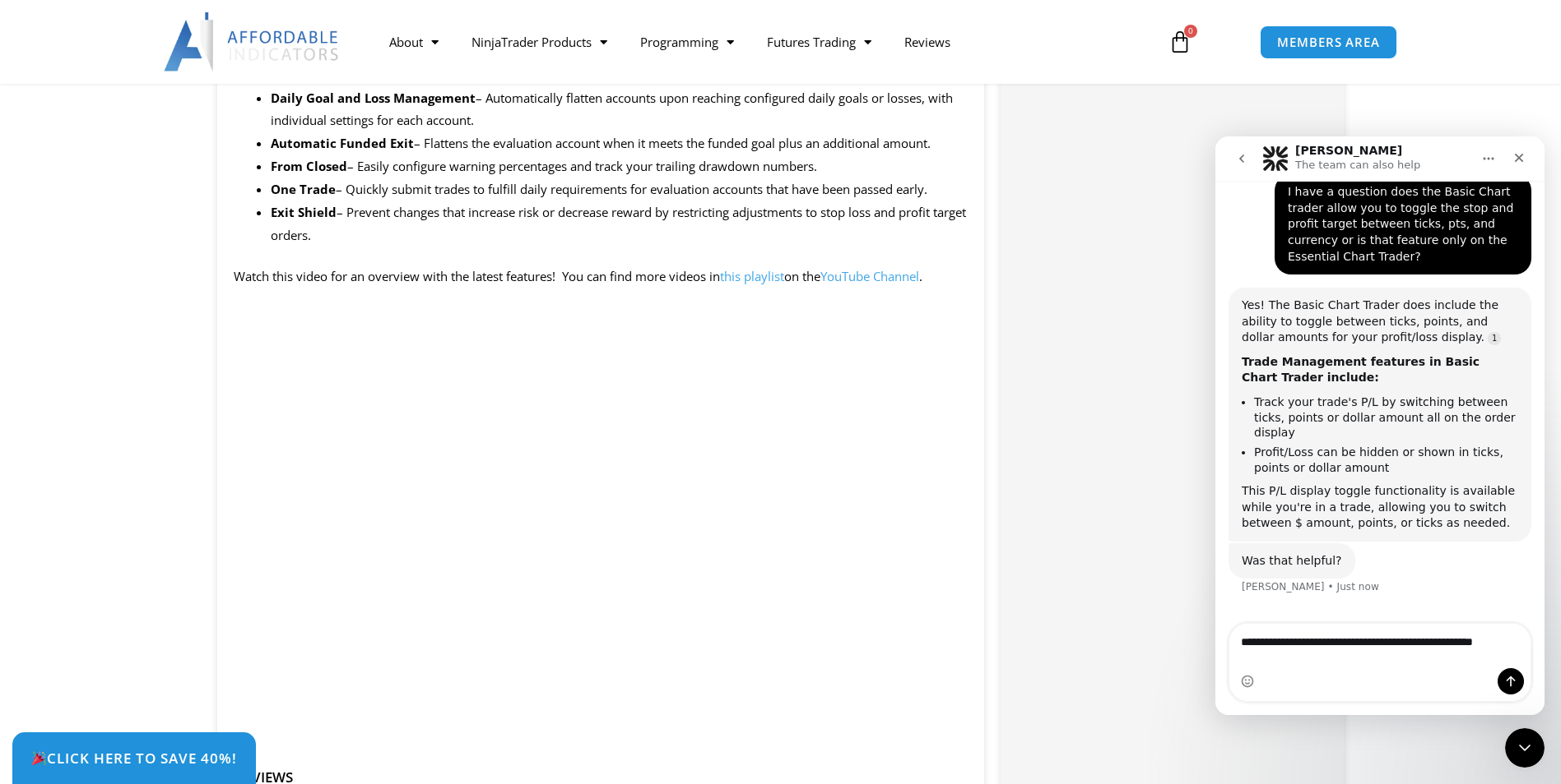
scroll to position [843, 0]
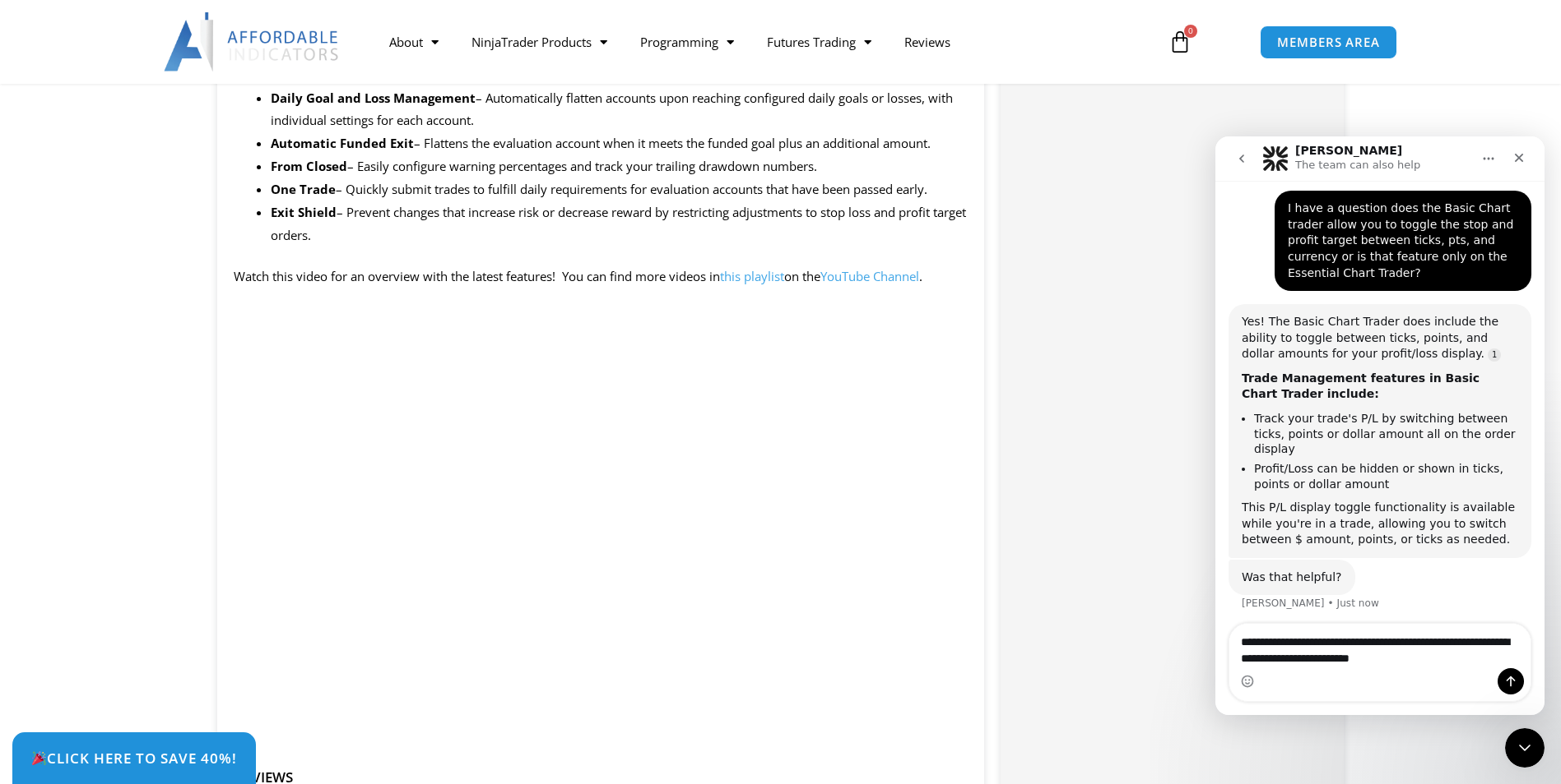
type textarea "**********"
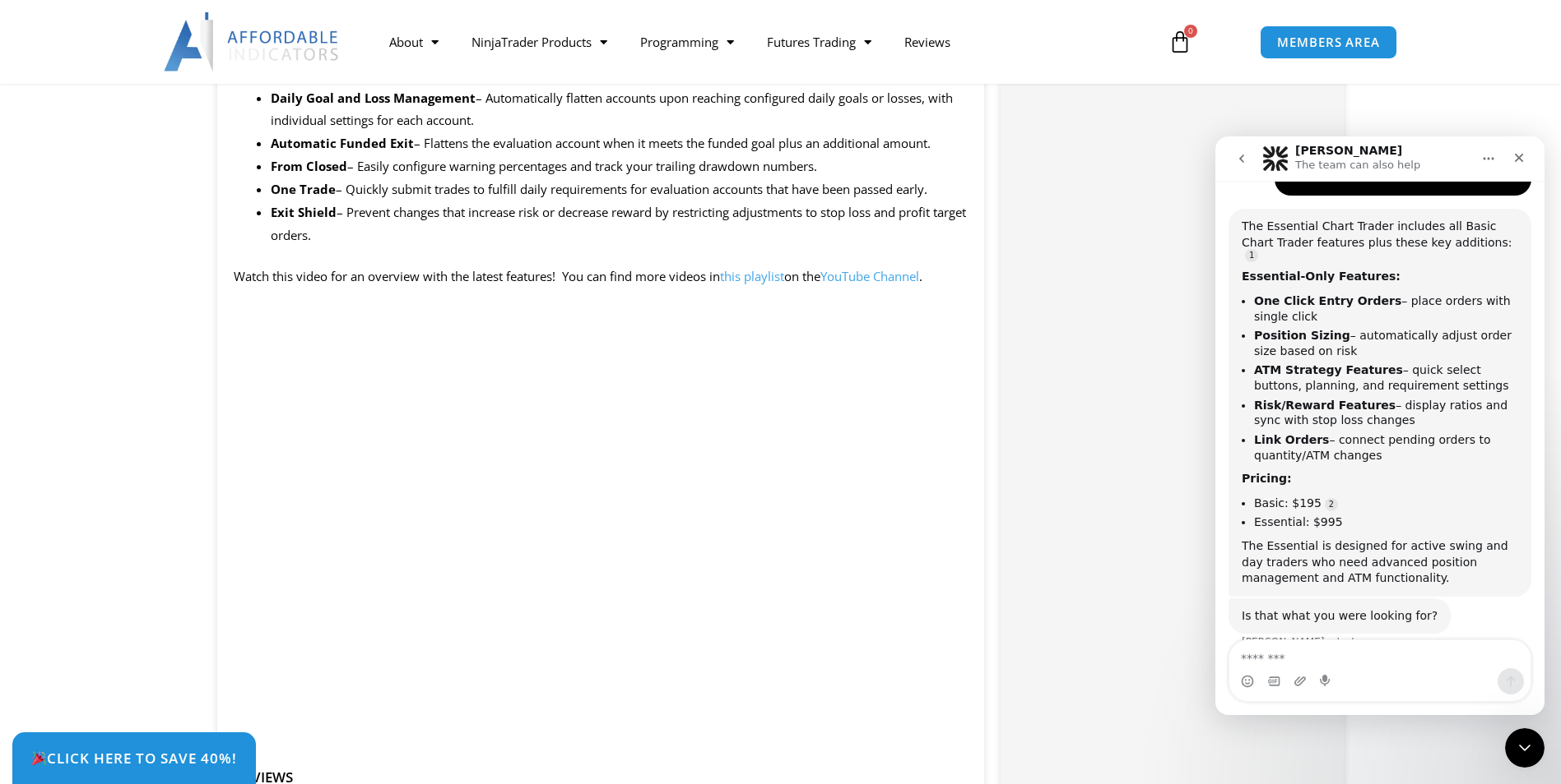
scroll to position [1329, 0]
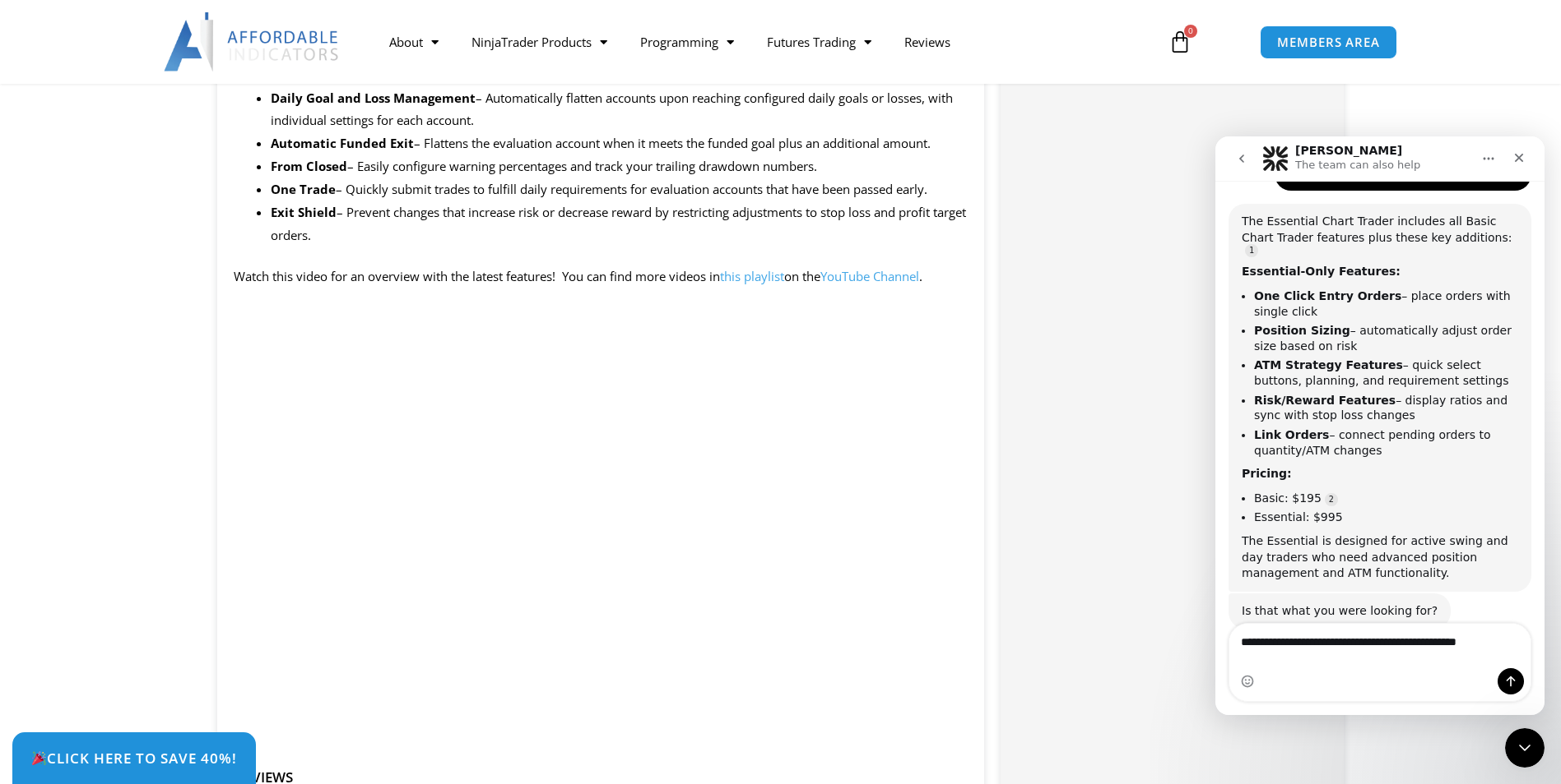
type textarea "**********"
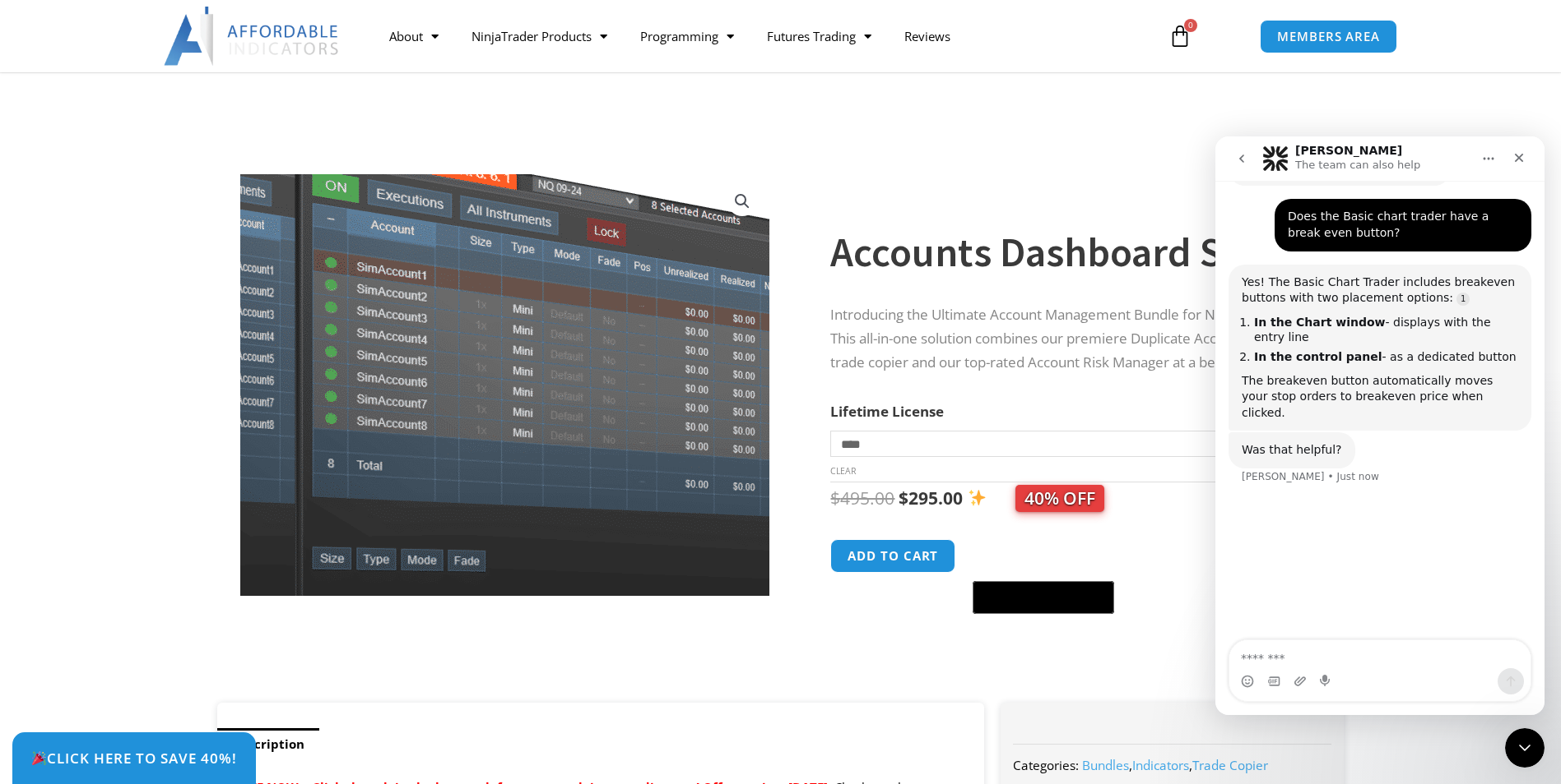
scroll to position [0, 0]
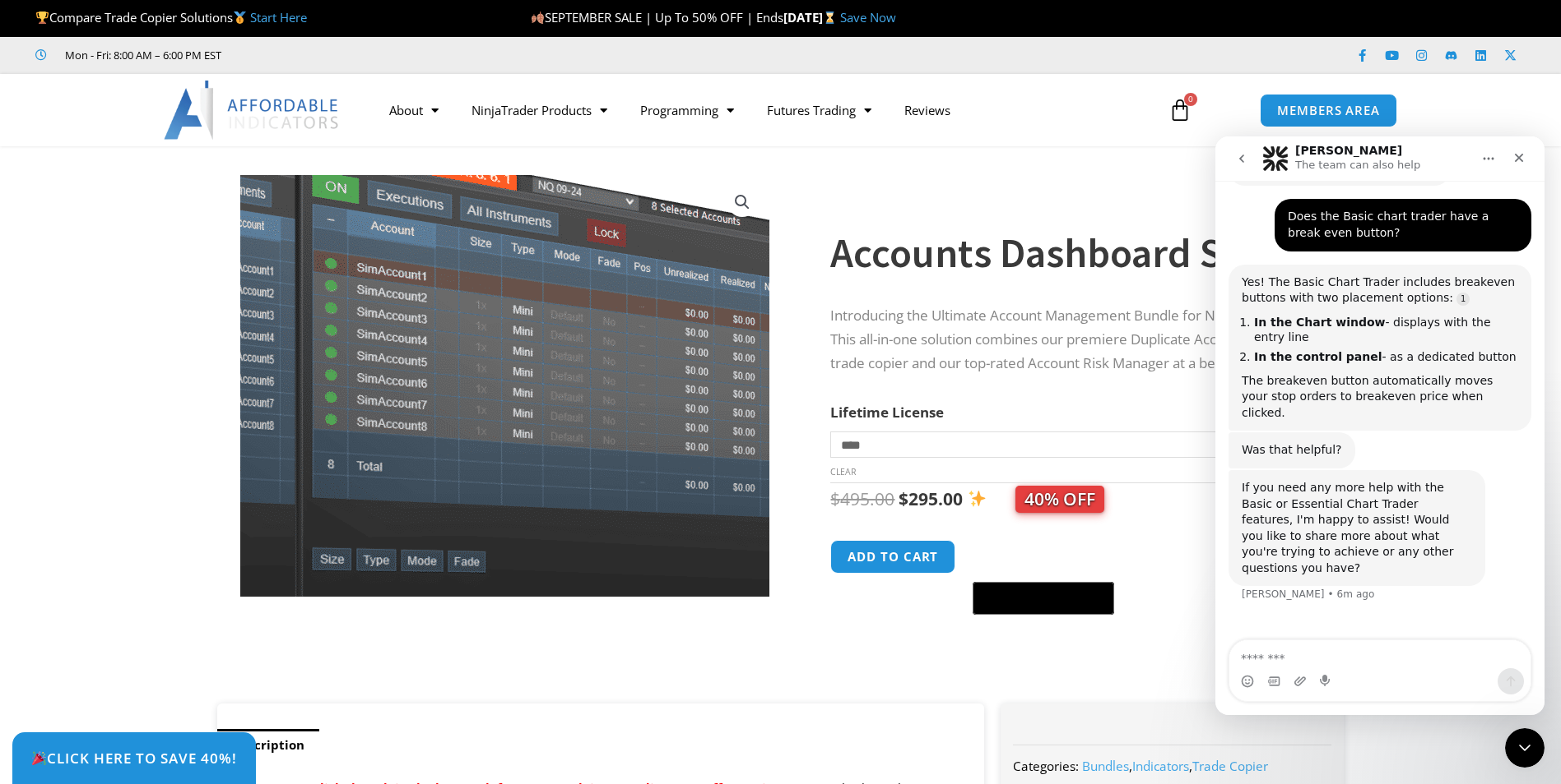
click at [391, 409] on img at bounding box center [557, 300] width 771 height 615
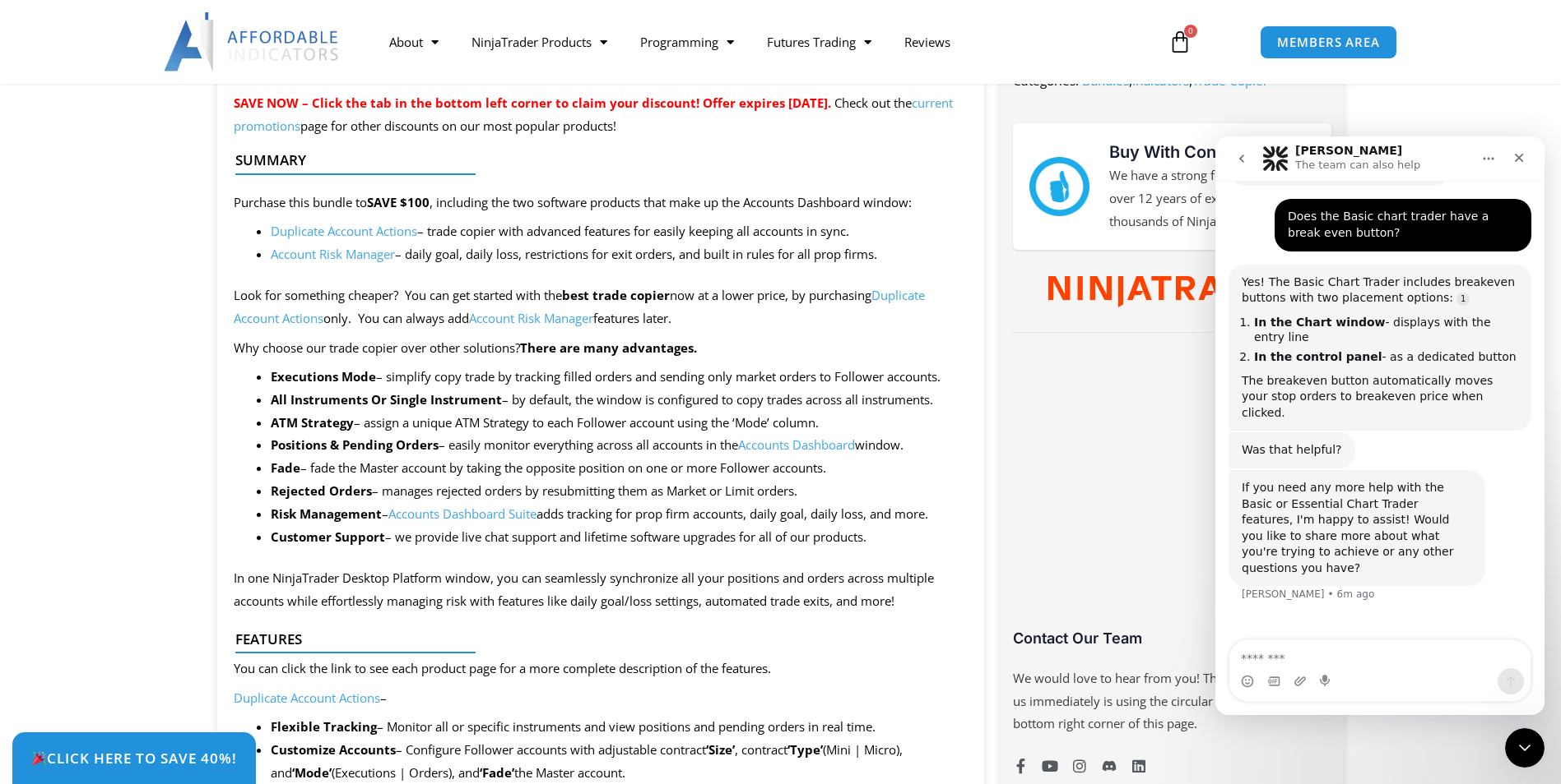
scroll to position [1372, 0]
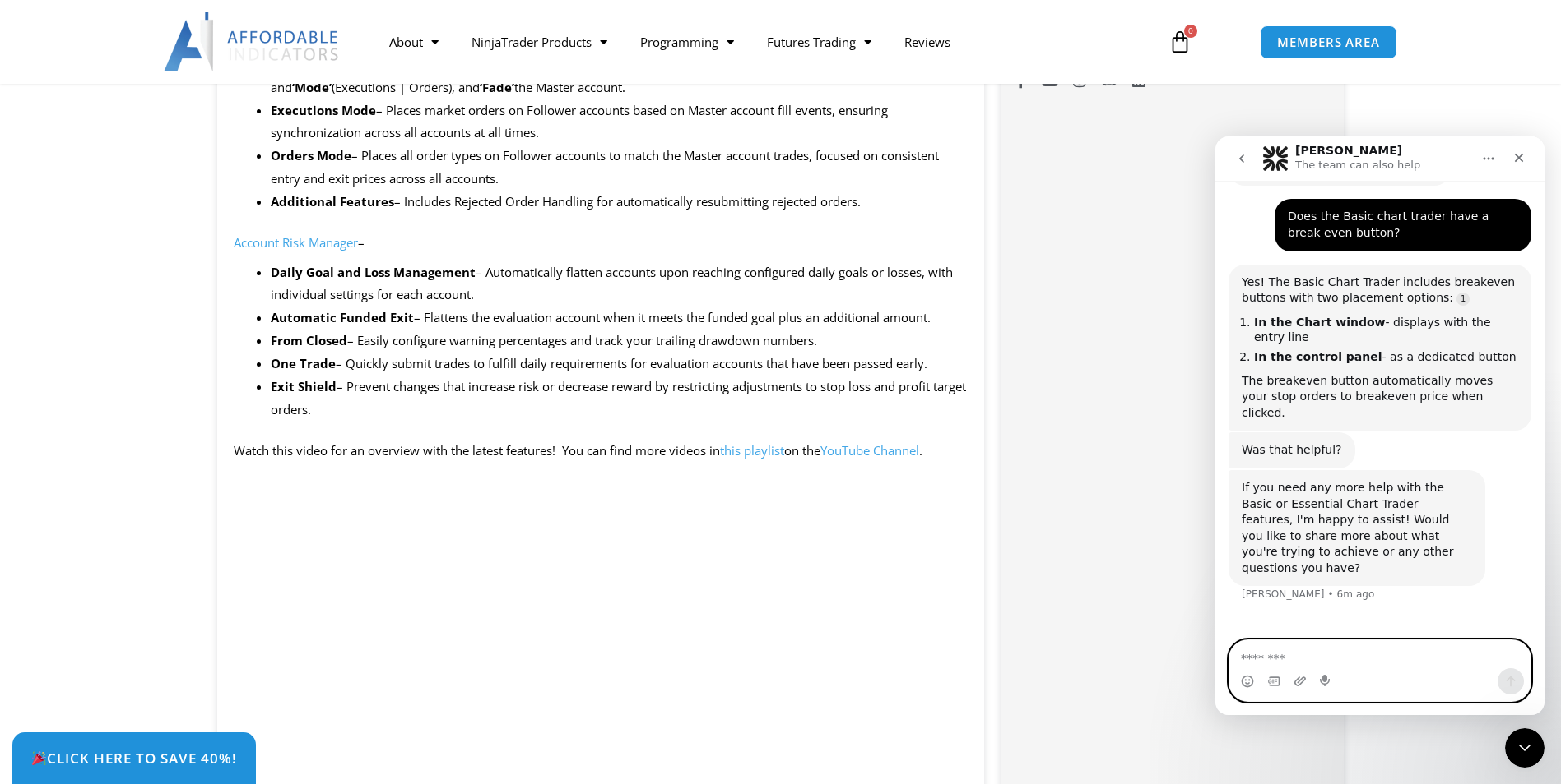
click at [1269, 658] on textarea "Message…" at bounding box center [1379, 654] width 301 height 28
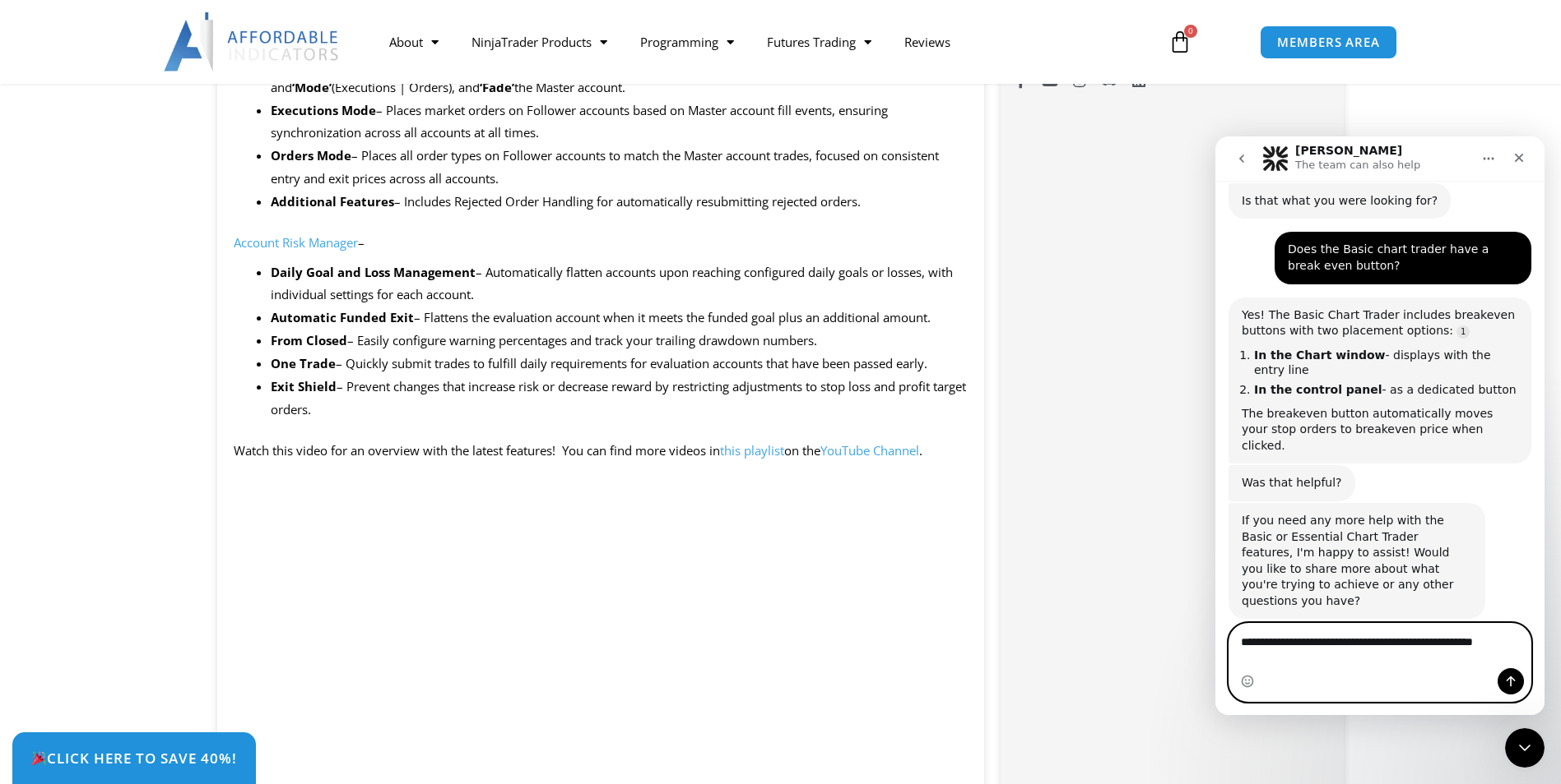
scroll to position [1755, 0]
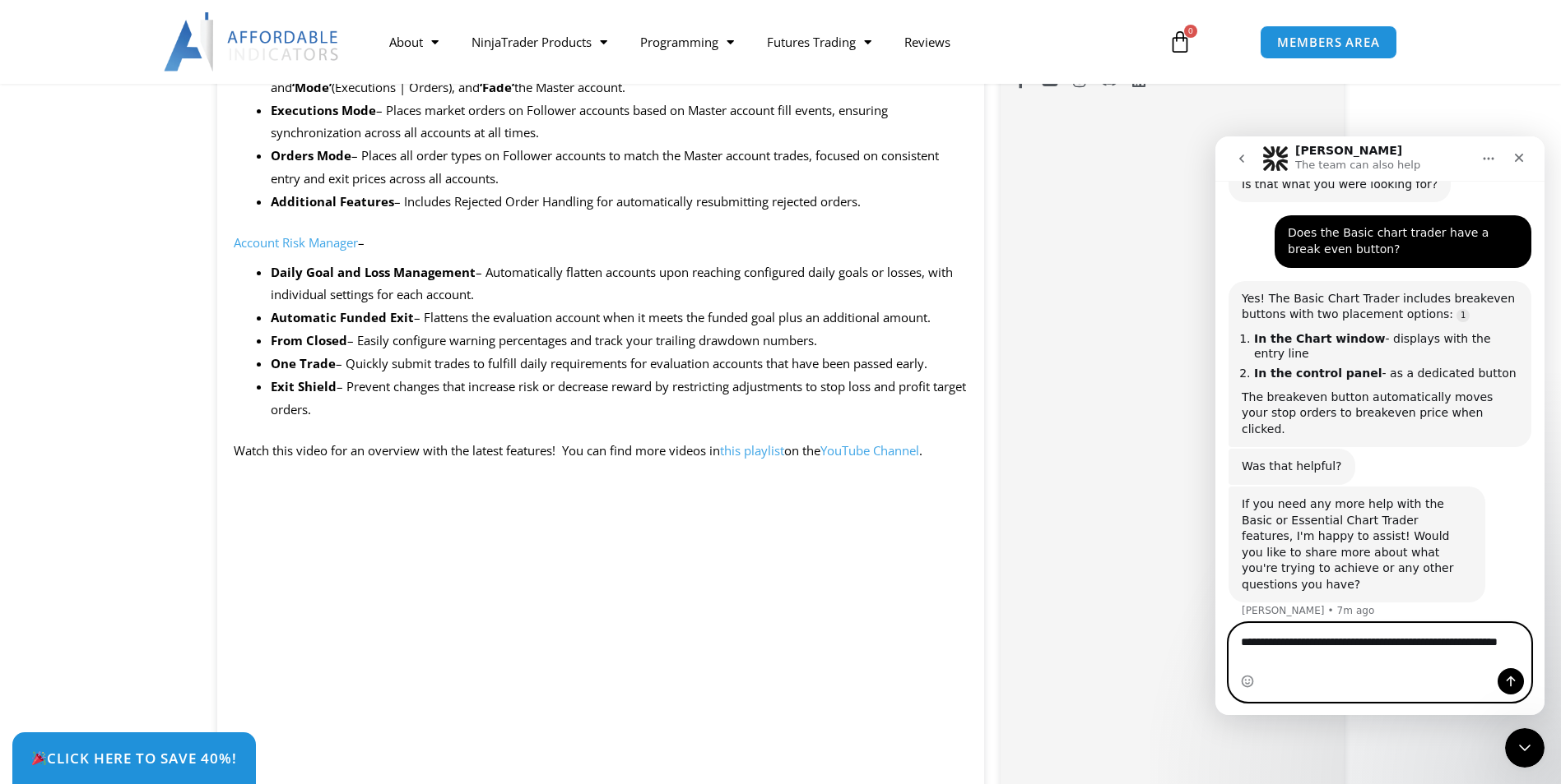
type textarea "**********"
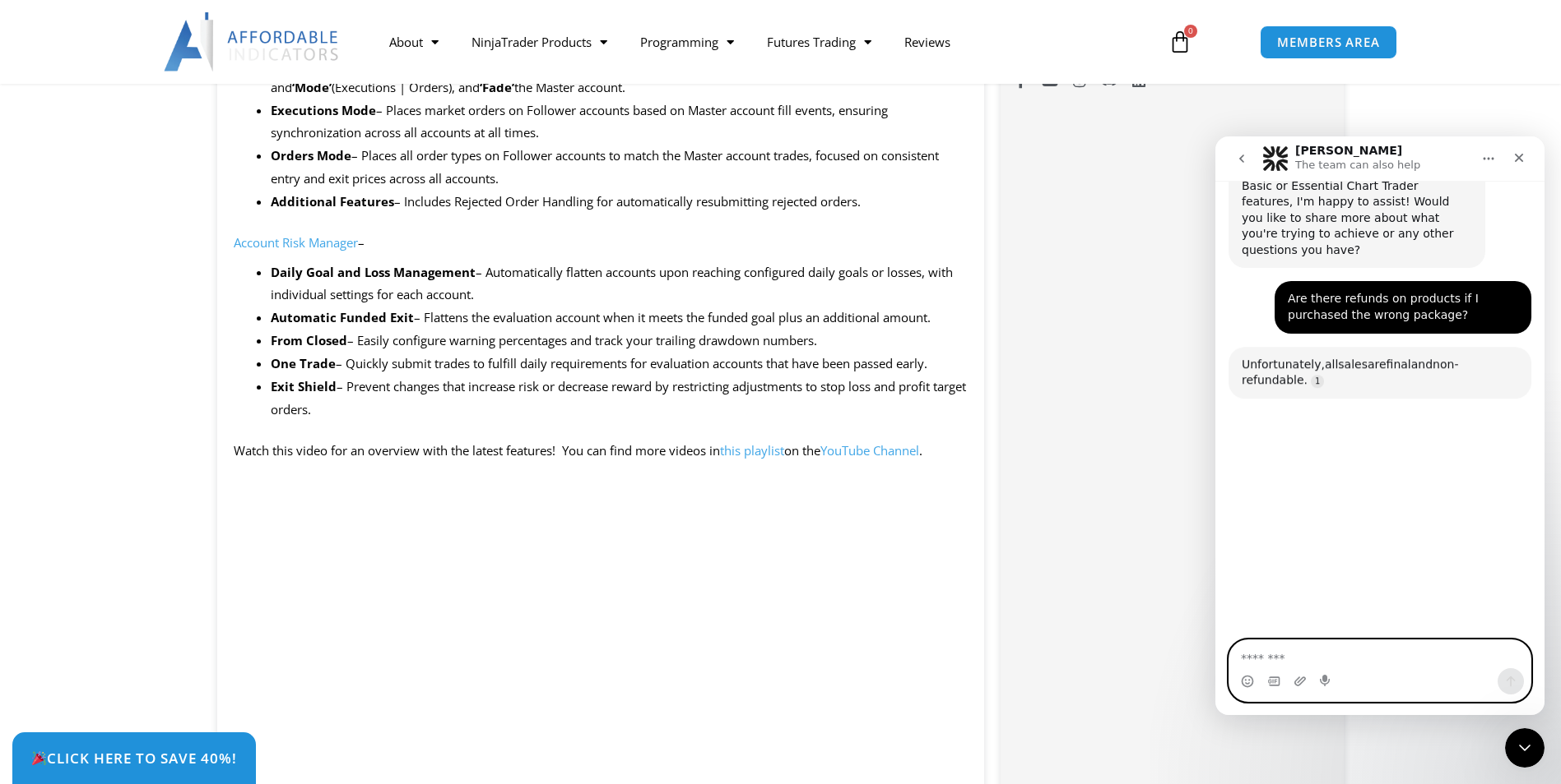
scroll to position [2125, 0]
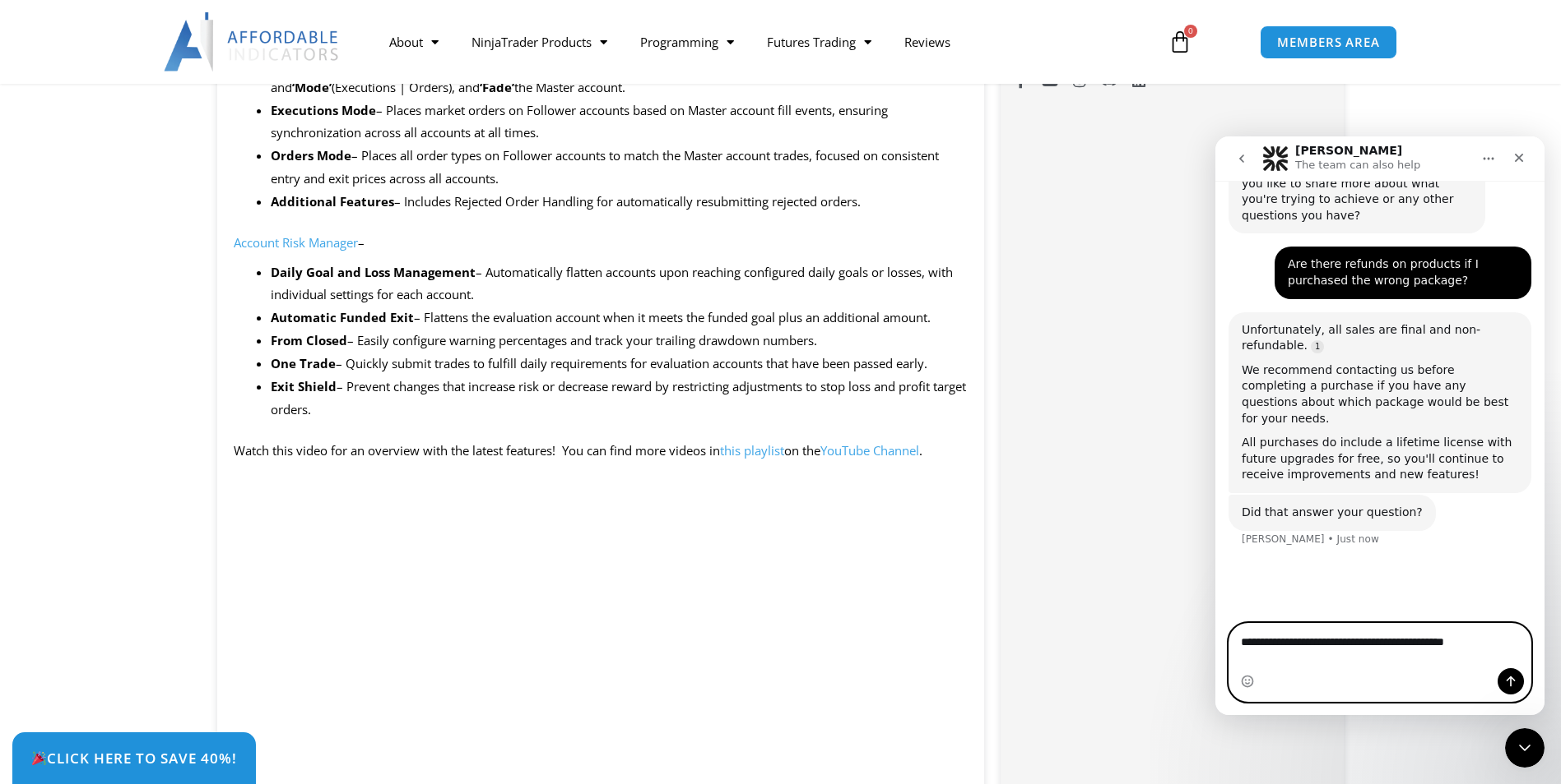
type textarea "**********"
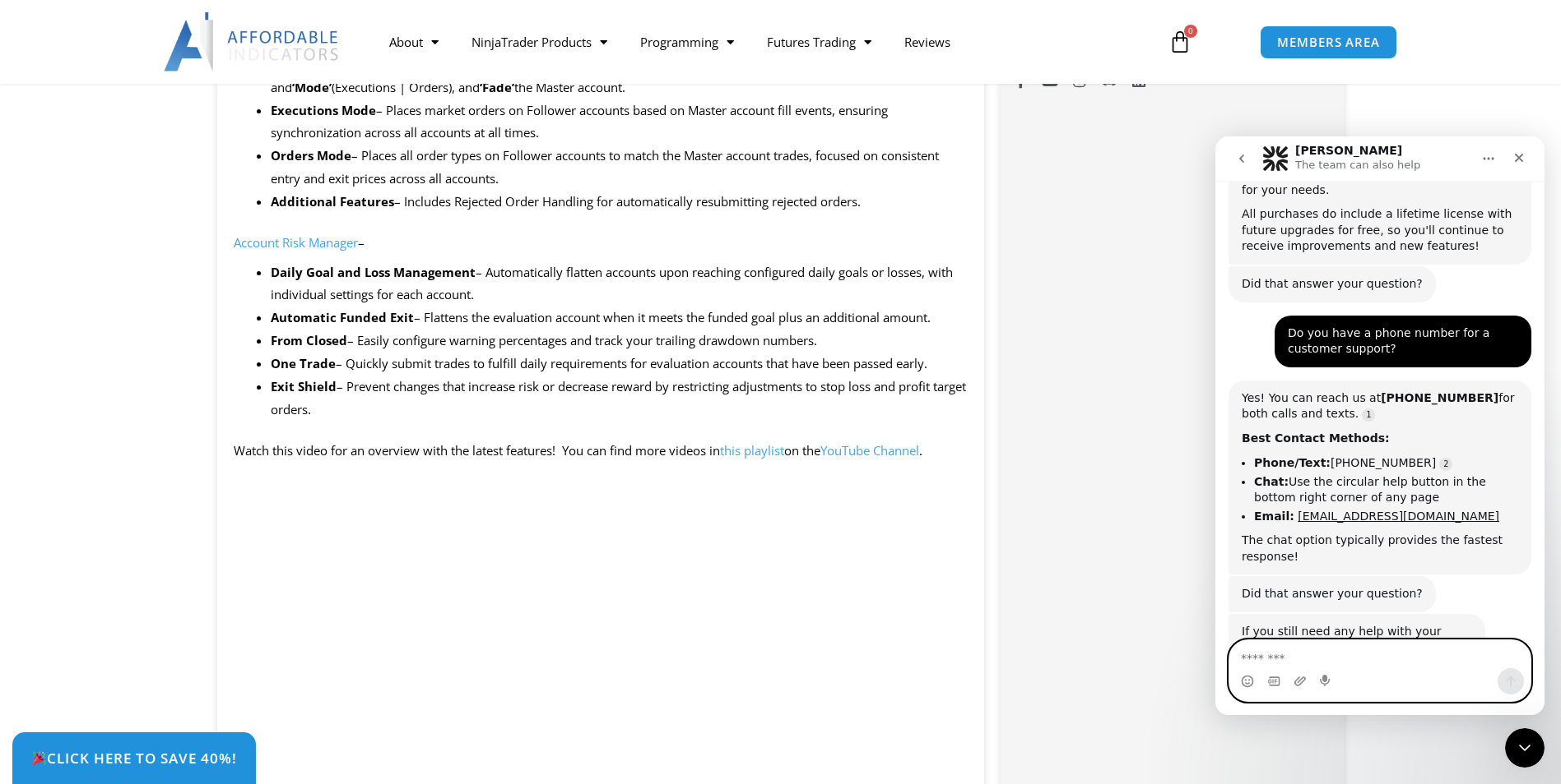
scroll to position [2383, 0]
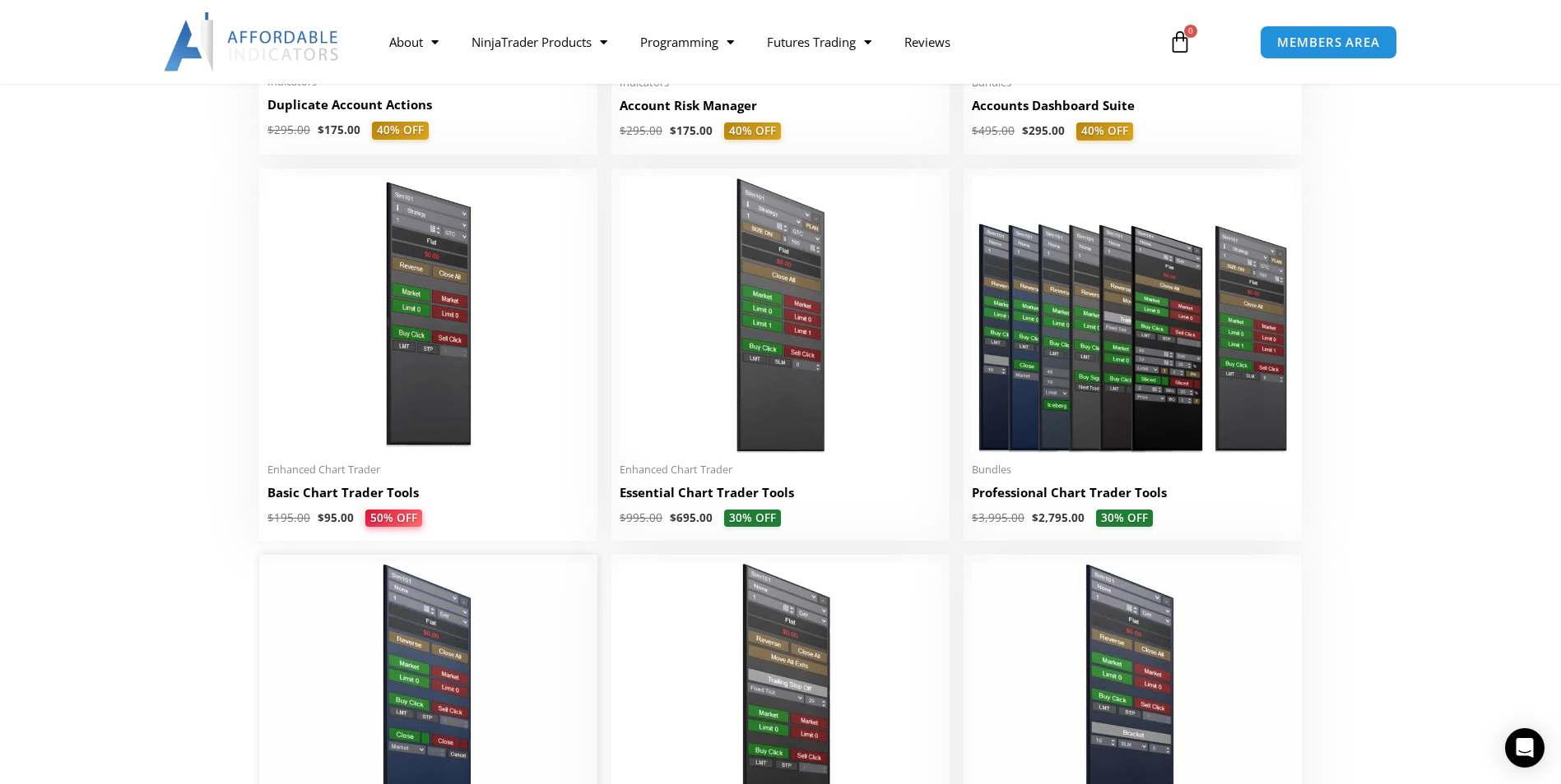
scroll to position [664, 0]
click at [388, 502] on h2 "Basic Chart Trader Tools" at bounding box center [428, 494] width 321 height 18
click at [436, 341] on img at bounding box center [428, 315] width 321 height 276
